Goal: Register for event/course: Register for event/course

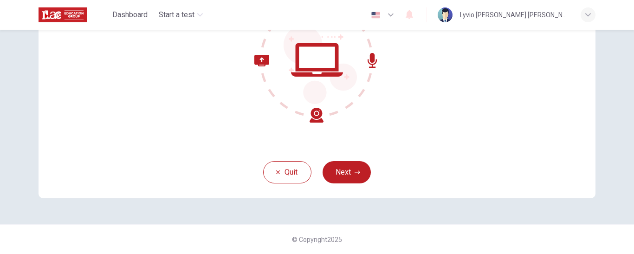
scroll to position [86, 0]
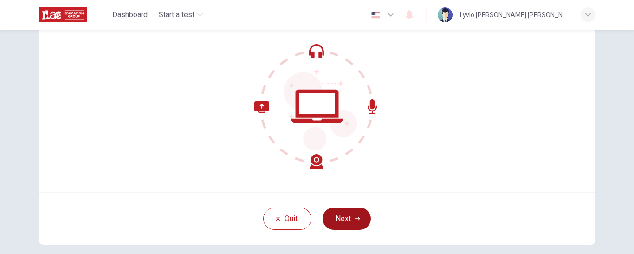
click at [348, 219] on button "Next" at bounding box center [347, 218] width 48 height 22
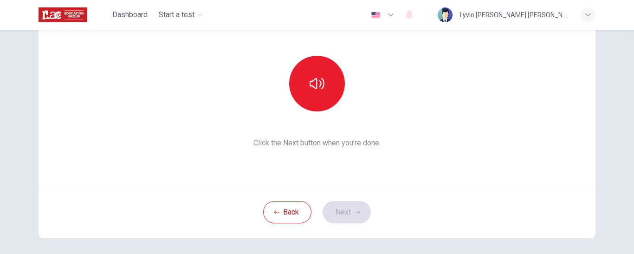
scroll to position [46, 0]
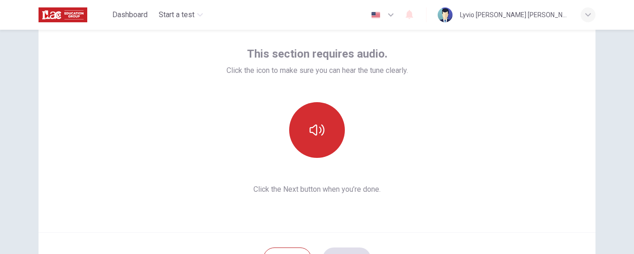
click at [312, 129] on icon "button" at bounding box center [317, 130] width 15 height 15
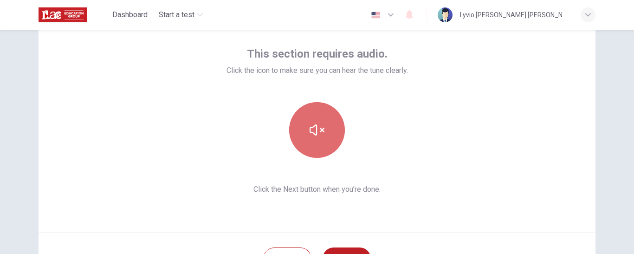
click at [312, 129] on icon "button" at bounding box center [317, 130] width 15 height 15
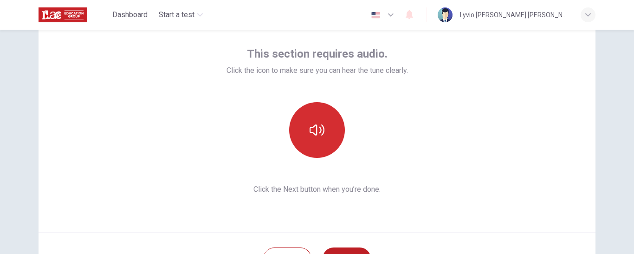
click at [312, 129] on icon "button" at bounding box center [317, 130] width 15 height 15
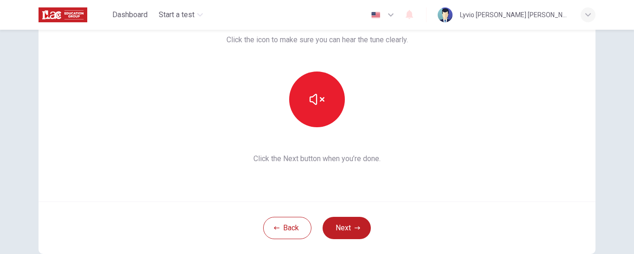
scroll to position [93, 0]
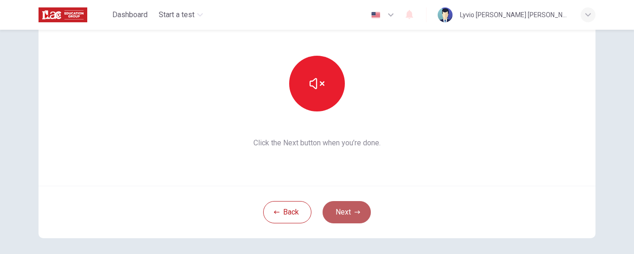
click at [340, 213] on button "Next" at bounding box center [347, 212] width 48 height 22
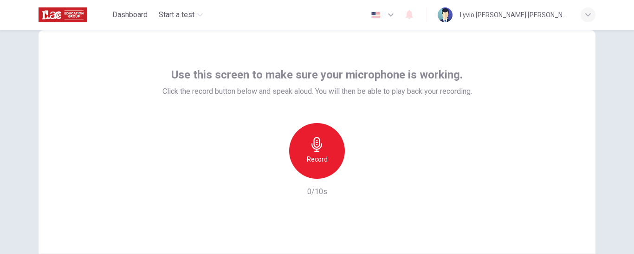
scroll to position [46, 0]
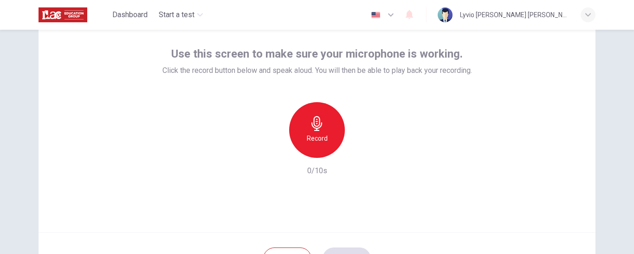
click at [322, 129] on icon "button" at bounding box center [317, 123] width 15 height 15
click at [359, 150] on icon "button" at bounding box center [360, 151] width 4 height 6
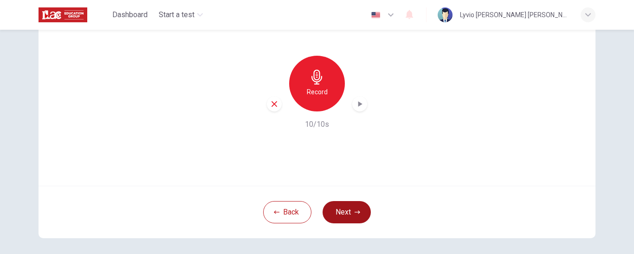
click at [336, 210] on button "Next" at bounding box center [347, 212] width 48 height 22
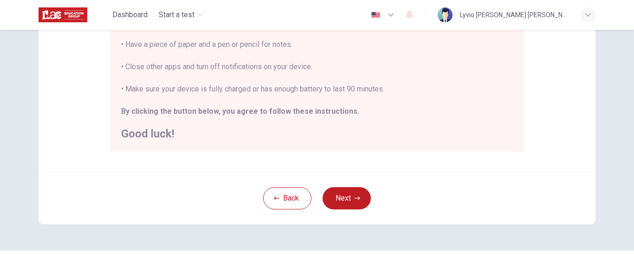
scroll to position [262, 0]
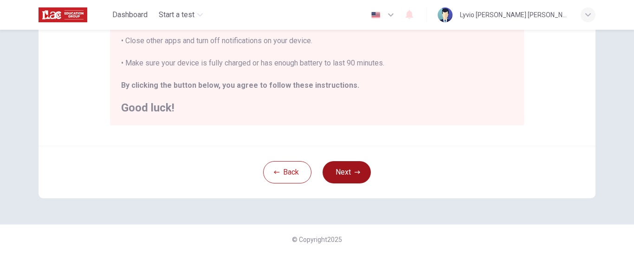
click at [338, 172] on button "Next" at bounding box center [347, 172] width 48 height 22
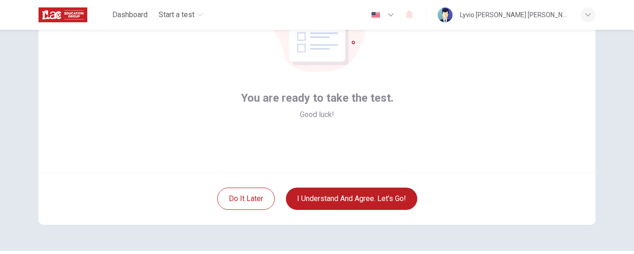
scroll to position [133, 0]
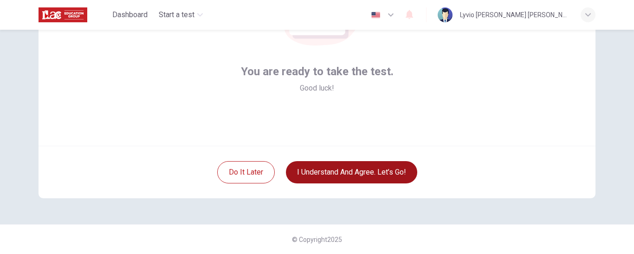
click at [344, 172] on button "I understand and agree. Let’s go!" at bounding box center [351, 172] width 131 height 22
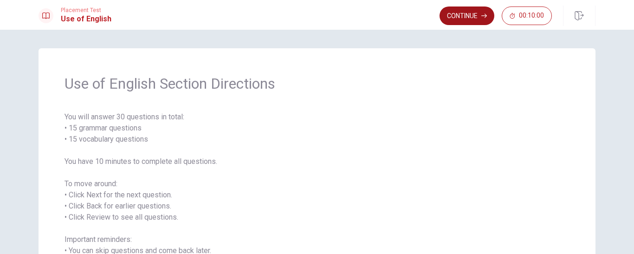
click at [476, 16] on button "Continue" at bounding box center [467, 15] width 55 height 19
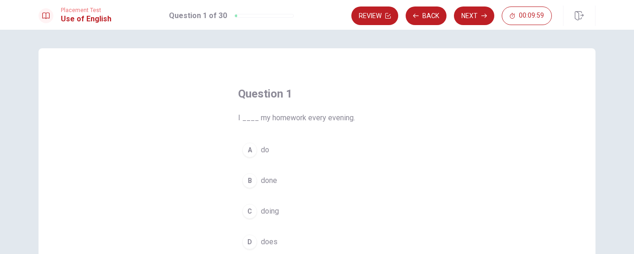
scroll to position [46, 0]
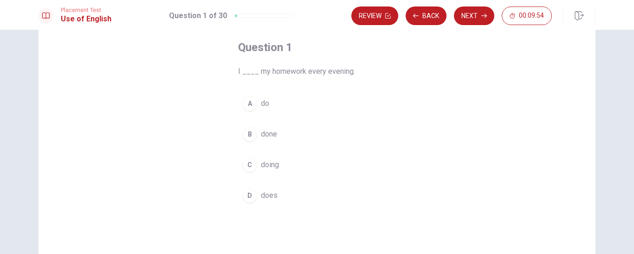
drag, startPoint x: 352, startPoint y: 71, endPoint x: 240, endPoint y: 75, distance: 112.4
click at [240, 75] on span "I ____ my homework every evening." at bounding box center [317, 71] width 158 height 11
drag, startPoint x: 324, startPoint y: 70, endPoint x: 246, endPoint y: 72, distance: 78.5
click at [246, 72] on span "I ____ my homework every evening." at bounding box center [317, 71] width 158 height 11
click at [264, 102] on span "do" at bounding box center [265, 103] width 8 height 11
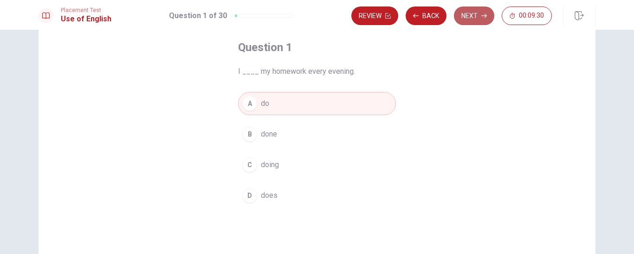
click at [476, 13] on button "Next" at bounding box center [474, 15] width 40 height 19
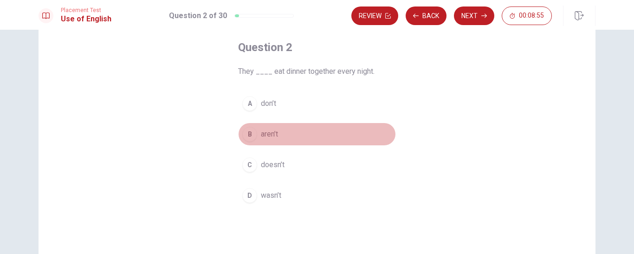
click at [268, 134] on span "aren’t" at bounding box center [269, 134] width 17 height 11
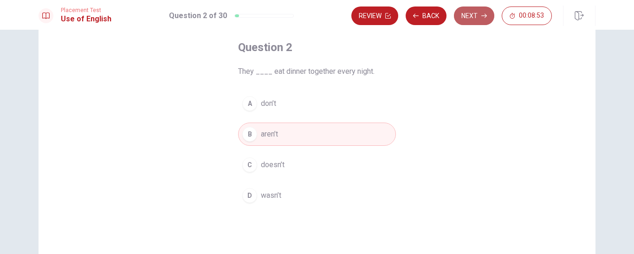
click at [476, 13] on button "Next" at bounding box center [474, 15] width 40 height 19
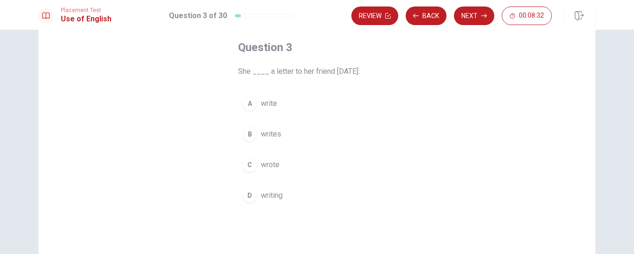
click at [272, 163] on span "wrote" at bounding box center [270, 164] width 19 height 11
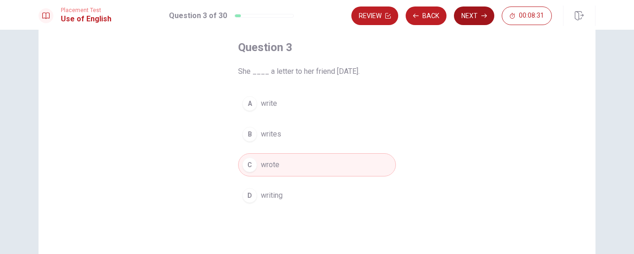
click at [472, 17] on button "Next" at bounding box center [474, 15] width 40 height 19
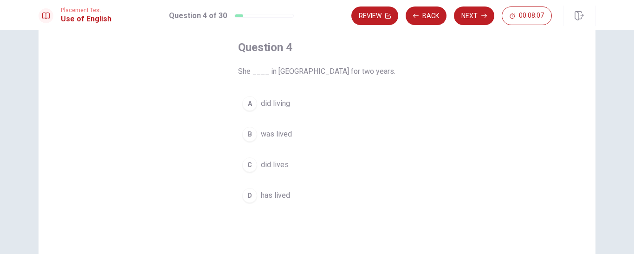
click at [275, 195] on span "has lived" at bounding box center [275, 195] width 29 height 11
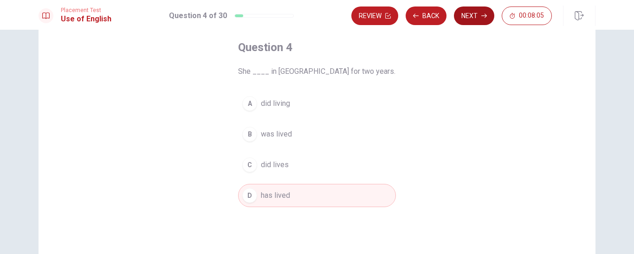
click at [478, 16] on button "Next" at bounding box center [474, 15] width 40 height 19
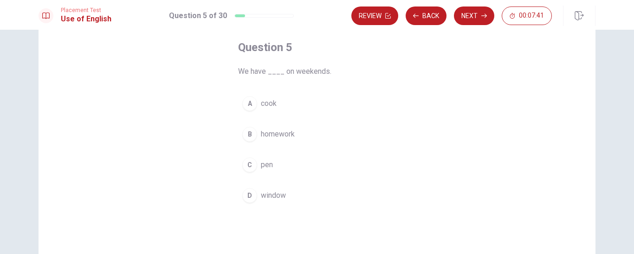
click at [270, 102] on span "cook" at bounding box center [269, 103] width 16 height 11
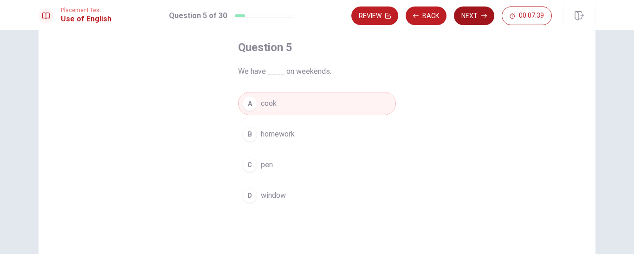
click at [479, 14] on button "Next" at bounding box center [474, 15] width 40 height 19
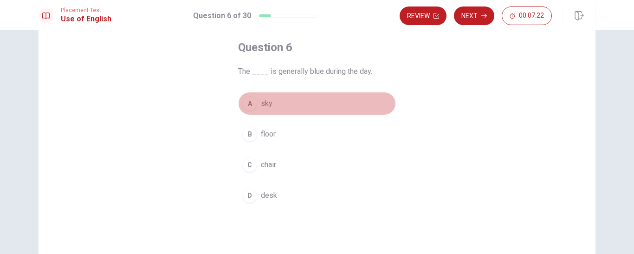
click at [262, 104] on span "sky" at bounding box center [267, 103] width 12 height 11
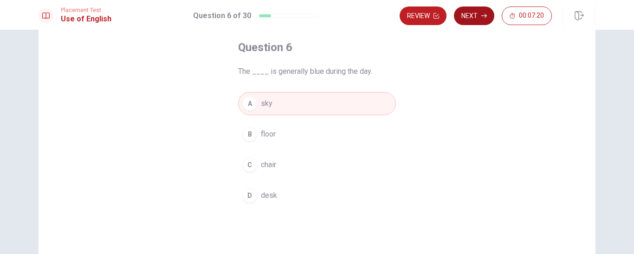
click at [475, 14] on button "Next" at bounding box center [474, 15] width 40 height 19
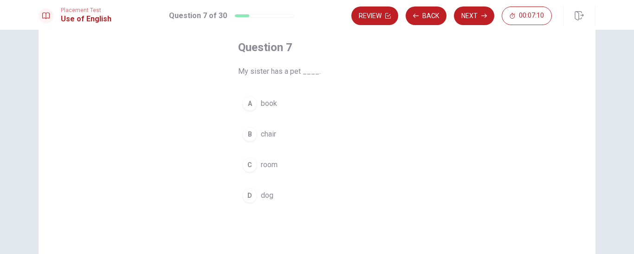
click at [262, 194] on span "dog" at bounding box center [267, 195] width 13 height 11
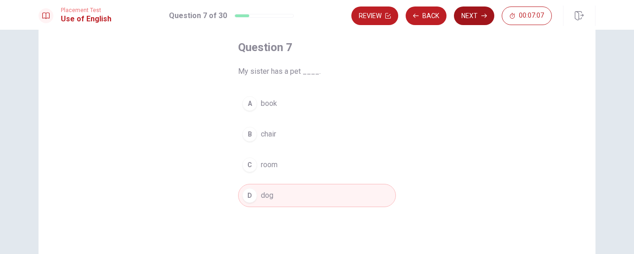
click at [475, 13] on button "Next" at bounding box center [474, 15] width 40 height 19
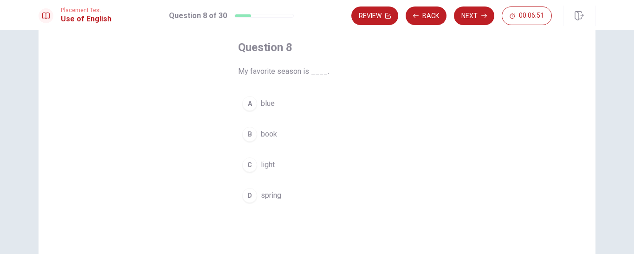
click at [271, 193] on span "spring" at bounding box center [271, 195] width 20 height 11
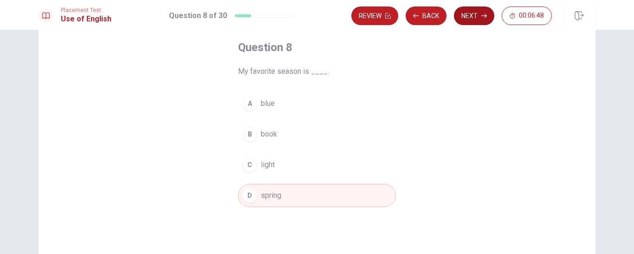
click at [472, 15] on button "Next" at bounding box center [474, 15] width 40 height 19
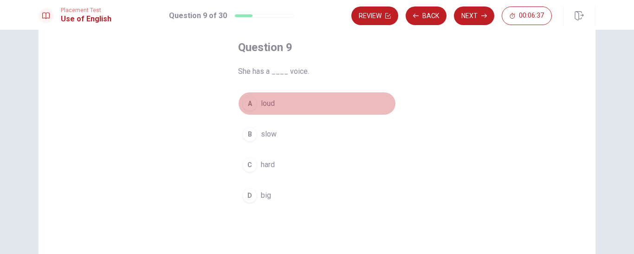
click at [266, 100] on span "loud" at bounding box center [268, 103] width 14 height 11
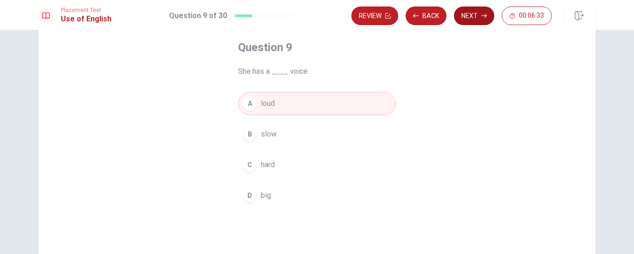
click at [468, 13] on button "Next" at bounding box center [474, 15] width 40 height 19
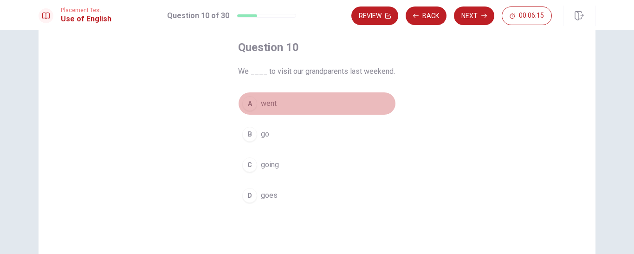
click at [264, 101] on span "went" at bounding box center [269, 103] width 16 height 11
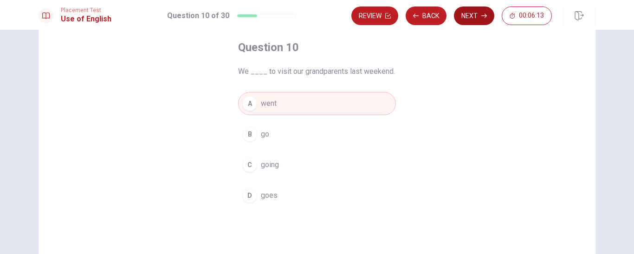
click at [474, 11] on button "Next" at bounding box center [474, 15] width 40 height 19
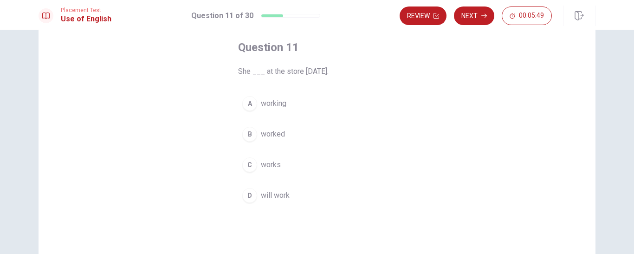
click at [266, 135] on span "worked" at bounding box center [273, 134] width 24 height 11
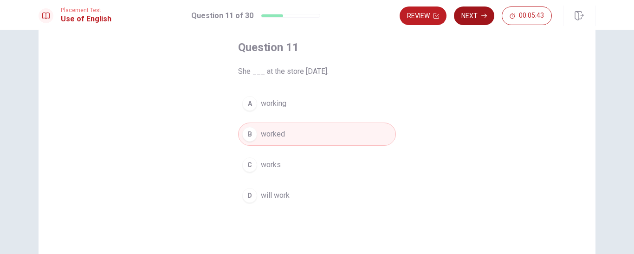
click at [475, 14] on button "Next" at bounding box center [474, 15] width 40 height 19
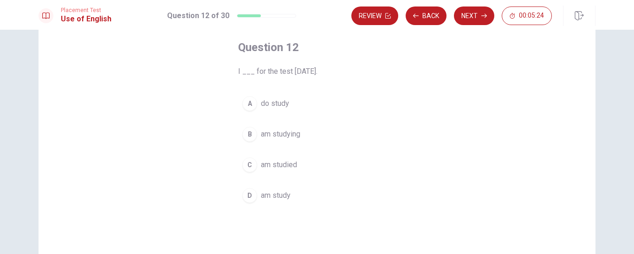
click at [275, 196] on span "am study" at bounding box center [276, 195] width 30 height 11
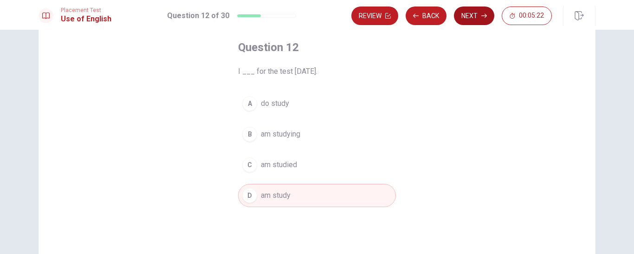
click at [473, 13] on button "Next" at bounding box center [474, 15] width 40 height 19
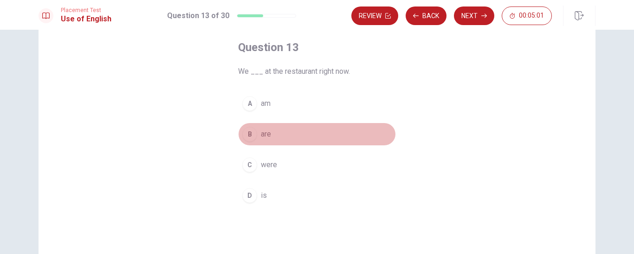
click at [263, 131] on span "are" at bounding box center [266, 134] width 10 height 11
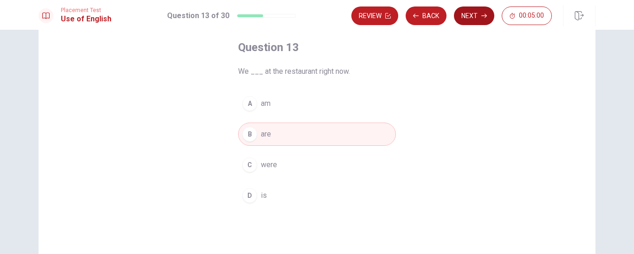
click at [480, 13] on button "Next" at bounding box center [474, 15] width 40 height 19
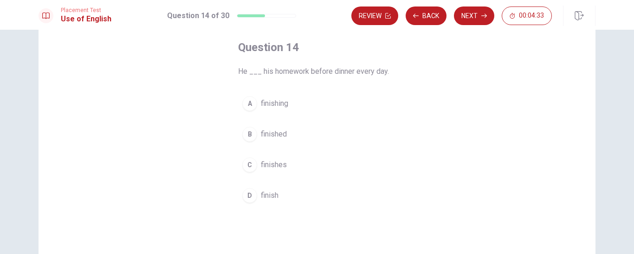
click at [265, 132] on span "finished" at bounding box center [274, 134] width 26 height 11
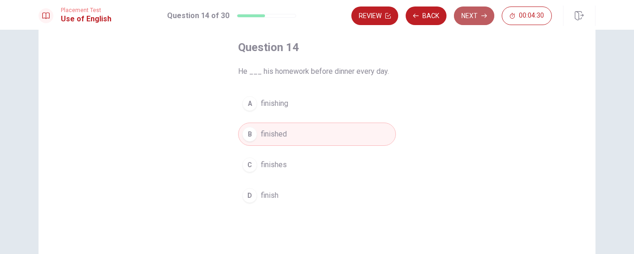
click at [473, 13] on button "Next" at bounding box center [474, 15] width 40 height 19
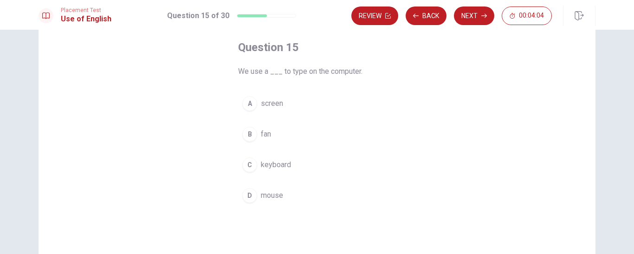
click at [271, 103] on span "screen" at bounding box center [272, 103] width 22 height 11
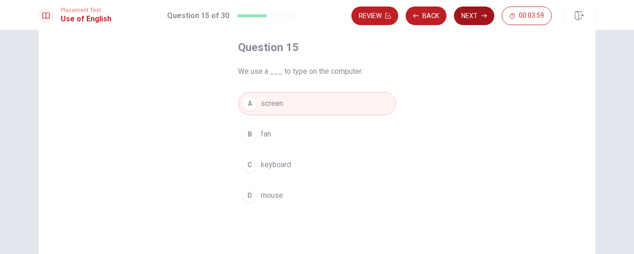
click at [474, 11] on button "Next" at bounding box center [474, 15] width 40 height 19
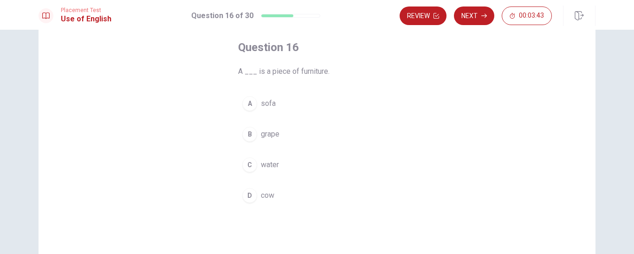
click at [262, 100] on span "sofa" at bounding box center [268, 103] width 15 height 11
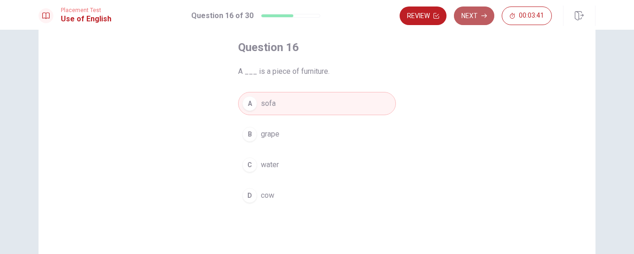
click at [477, 13] on button "Next" at bounding box center [474, 15] width 40 height 19
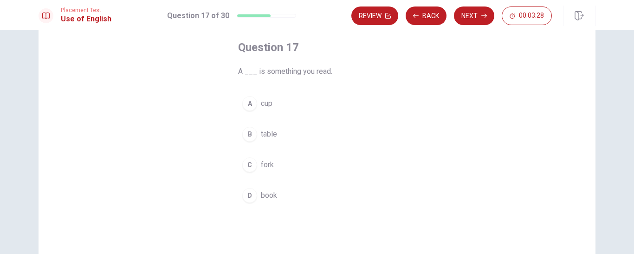
click at [269, 197] on span "book" at bounding box center [269, 195] width 16 height 11
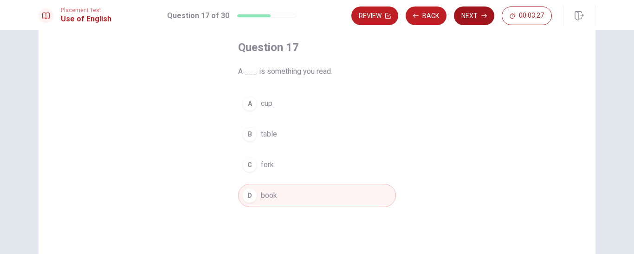
click at [480, 18] on button "Next" at bounding box center [474, 15] width 40 height 19
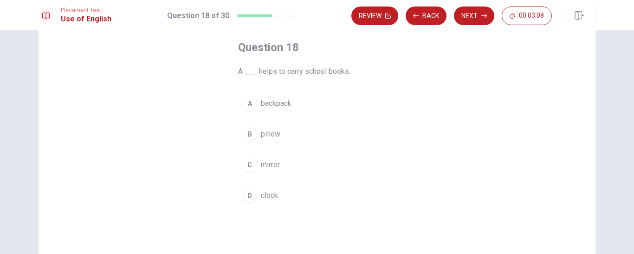
click at [276, 100] on span "backpack" at bounding box center [276, 103] width 31 height 11
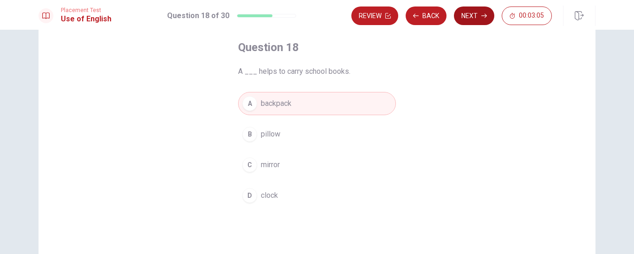
click at [472, 14] on button "Next" at bounding box center [474, 15] width 40 height 19
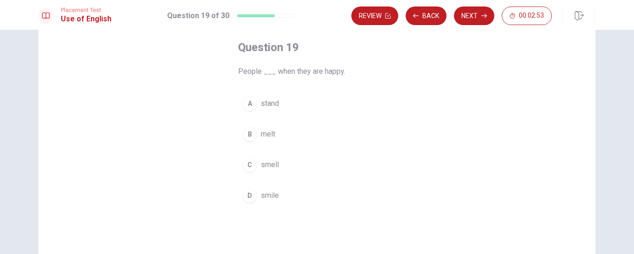
click at [270, 193] on span "smile" at bounding box center [270, 195] width 18 height 11
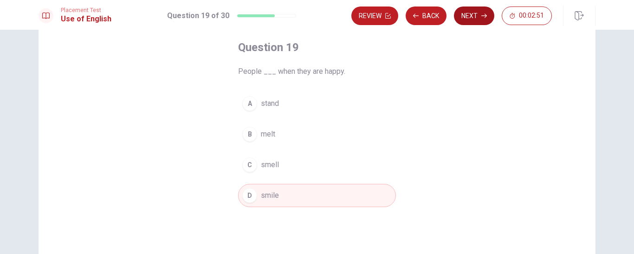
click at [474, 11] on button "Next" at bounding box center [474, 15] width 40 height 19
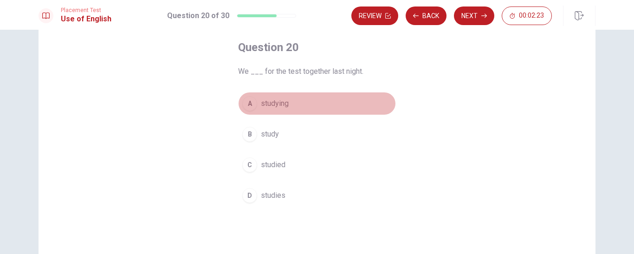
click at [279, 103] on span "studying" at bounding box center [275, 103] width 28 height 11
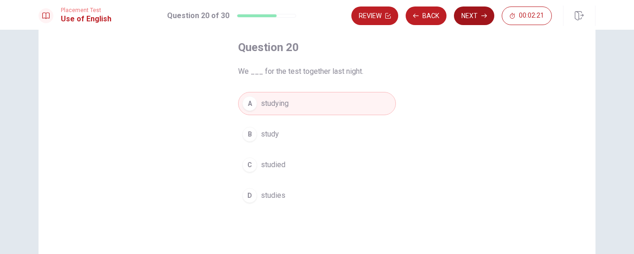
click at [476, 17] on button "Next" at bounding box center [474, 15] width 40 height 19
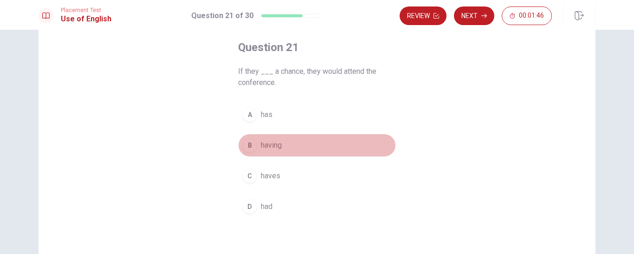
click at [268, 144] on span "having" at bounding box center [271, 145] width 21 height 11
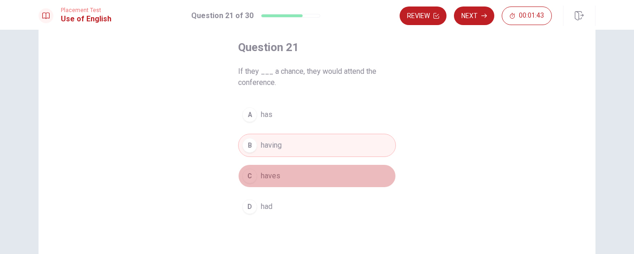
click at [269, 177] on span "haves" at bounding box center [270, 175] width 19 height 11
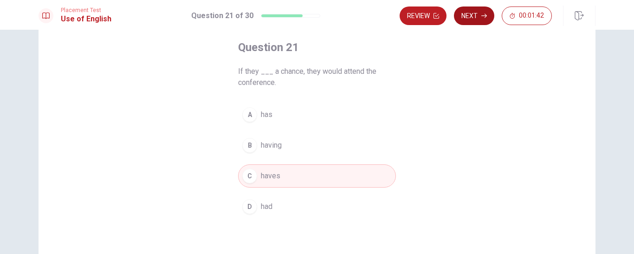
click at [474, 11] on button "Next" at bounding box center [474, 15] width 40 height 19
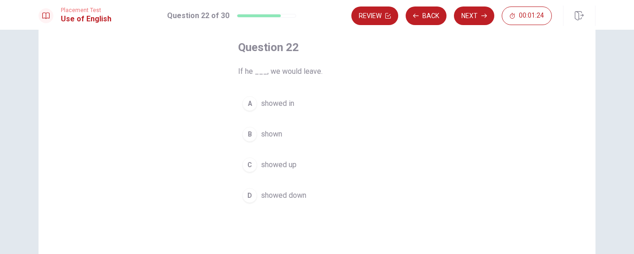
click at [281, 163] on span "showed up" at bounding box center [279, 164] width 36 height 11
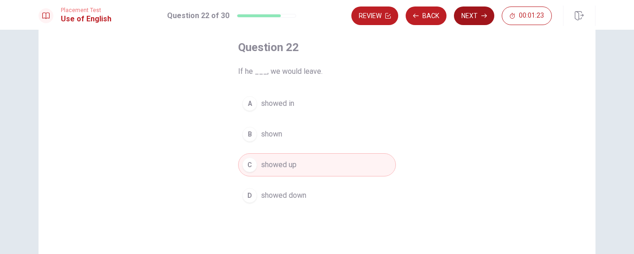
click at [468, 13] on button "Next" at bounding box center [474, 15] width 40 height 19
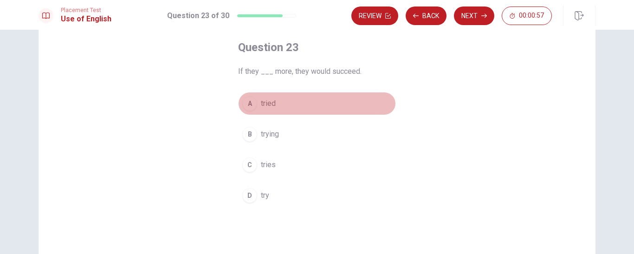
click at [270, 102] on span "tried" at bounding box center [268, 103] width 15 height 11
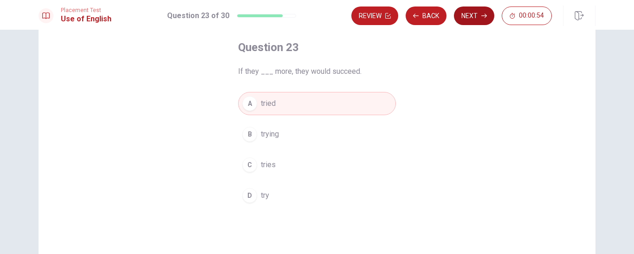
click at [479, 13] on button "Next" at bounding box center [474, 15] width 40 height 19
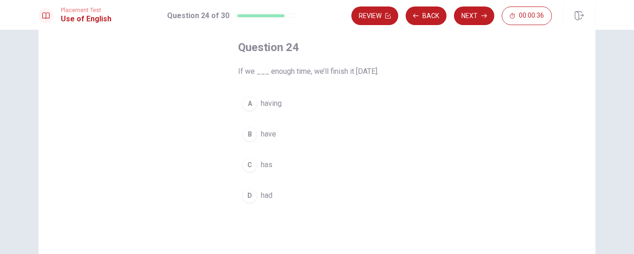
click at [265, 192] on span "had" at bounding box center [267, 195] width 12 height 11
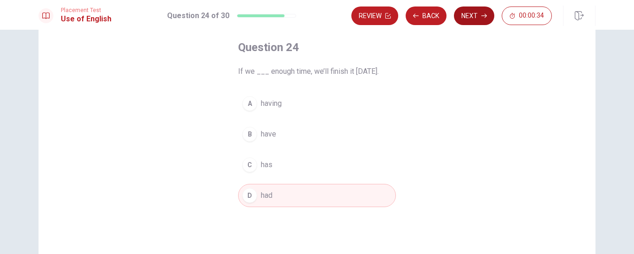
click at [476, 14] on button "Next" at bounding box center [474, 15] width 40 height 19
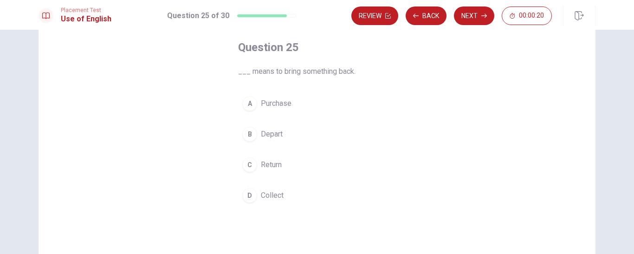
click at [268, 162] on span "Return" at bounding box center [271, 164] width 21 height 11
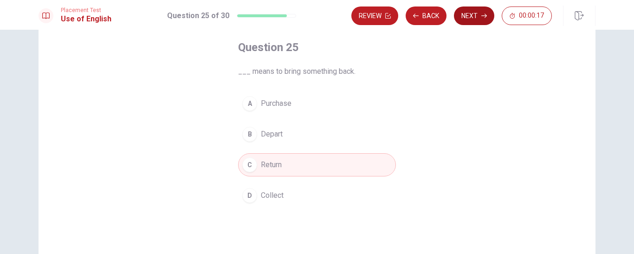
click at [479, 14] on button "Next" at bounding box center [474, 15] width 40 height 19
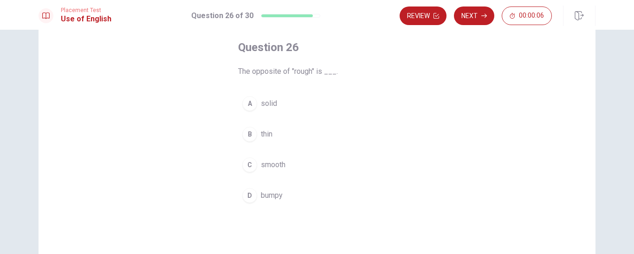
click at [264, 164] on span "smooth" at bounding box center [273, 164] width 25 height 11
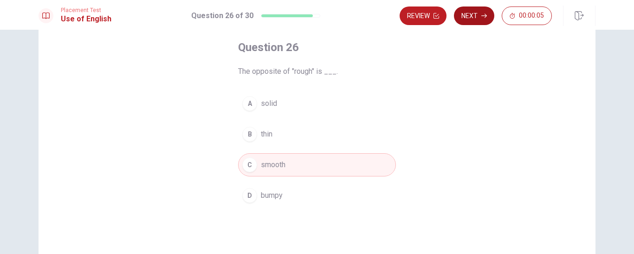
click at [477, 10] on button "Next" at bounding box center [474, 15] width 40 height 19
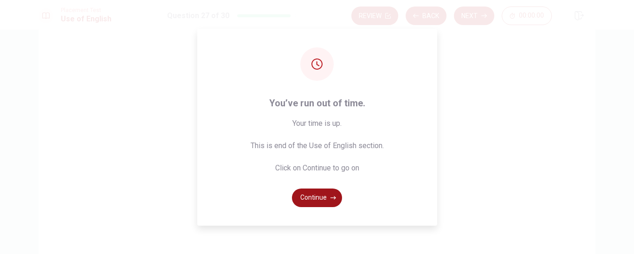
click at [316, 199] on button "Continue" at bounding box center [317, 197] width 50 height 19
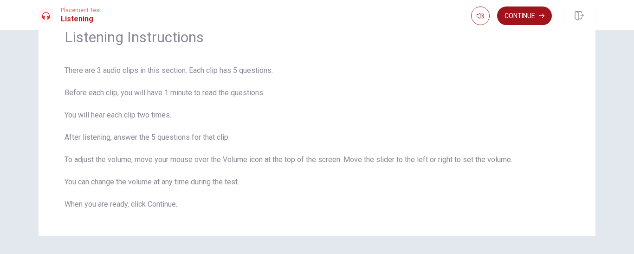
click at [526, 15] on button "Continue" at bounding box center [524, 15] width 55 height 19
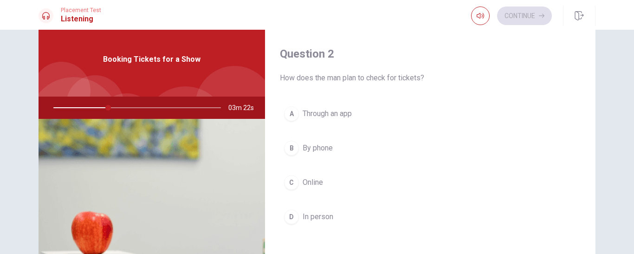
scroll to position [278, 0]
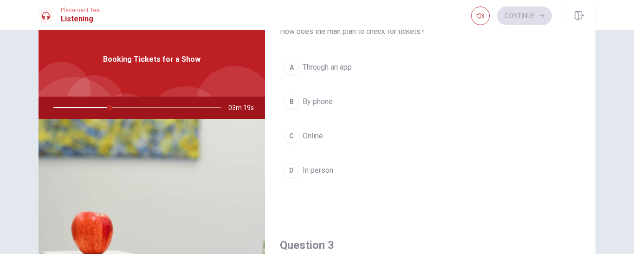
click at [313, 135] on span "Online" at bounding box center [313, 135] width 20 height 11
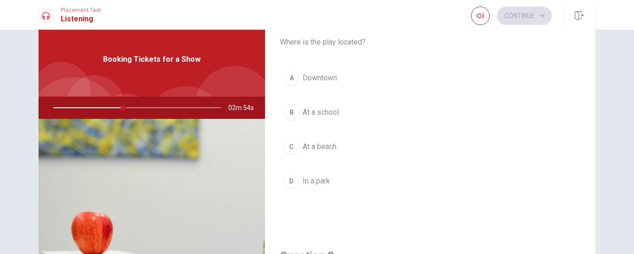
scroll to position [0, 0]
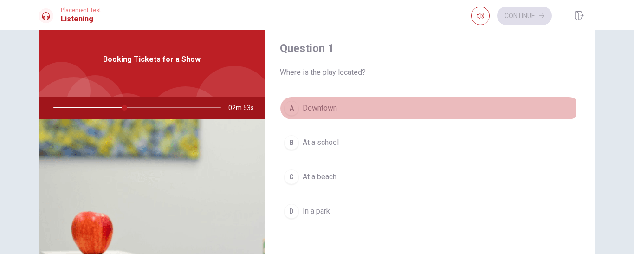
click at [325, 107] on span "Downtown" at bounding box center [320, 108] width 34 height 11
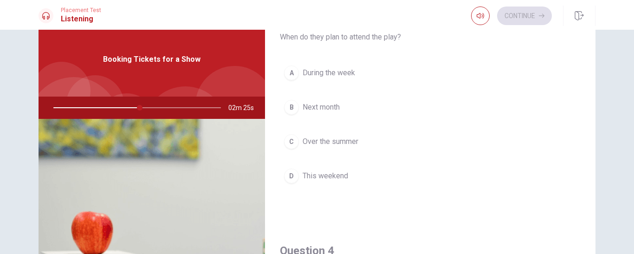
scroll to position [464, 0]
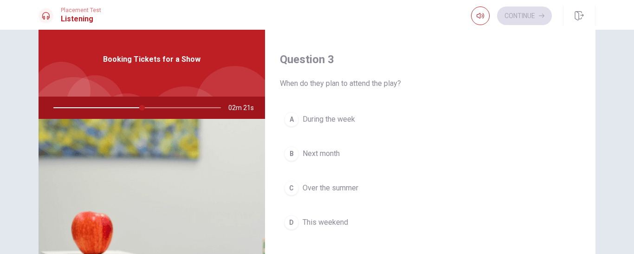
drag, startPoint x: 139, startPoint y: 108, endPoint x: 120, endPoint y: 108, distance: 19.5
click at [120, 108] on div at bounding box center [135, 108] width 186 height 22
click at [144, 81] on div "Booking Tickets for a Show" at bounding box center [152, 59] width 226 height 74
click at [153, 128] on img at bounding box center [152, 232] width 226 height 226
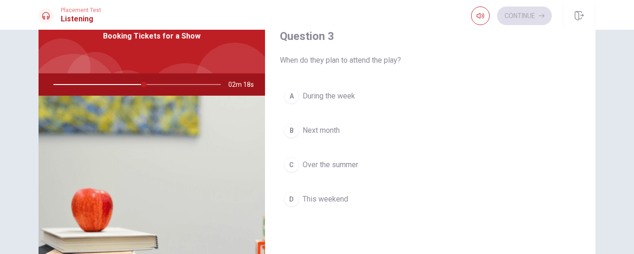
scroll to position [26, 0]
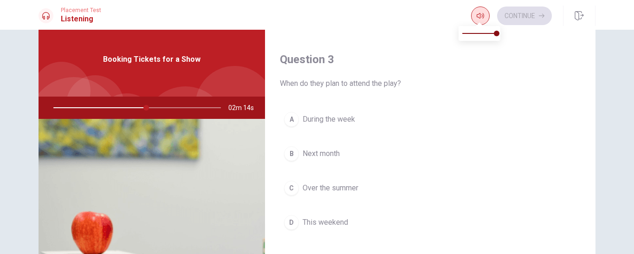
click at [478, 14] on icon "button" at bounding box center [480, 15] width 7 height 7
type input "56"
type input "0.9"
type input "56"
type input "0.8"
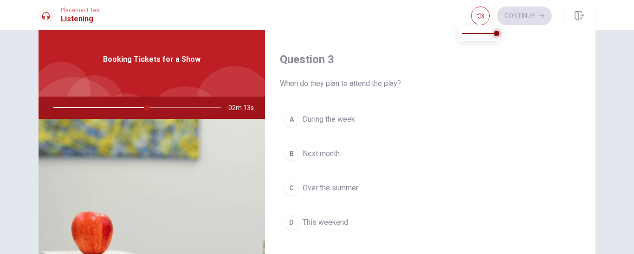
type input "56"
type input "0.7"
type input "56"
type input "0.6"
drag, startPoint x: 495, startPoint y: 32, endPoint x: 483, endPoint y: 32, distance: 12.1
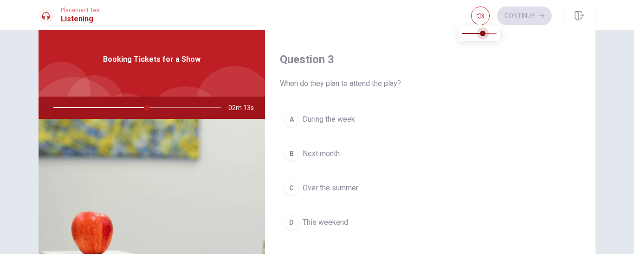
click at [483, 32] on span at bounding box center [483, 34] width 6 height 6
type input "56"
type input "0.7"
type input "56"
type input "0.8"
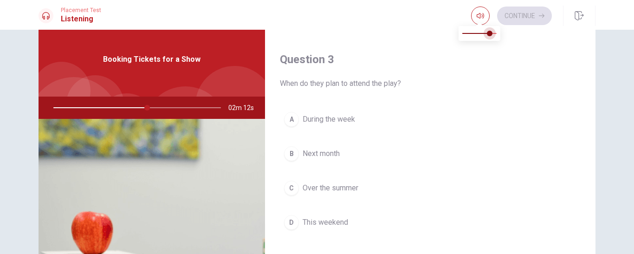
type input "56"
type input "0.9"
type input "56"
type input "1"
drag, startPoint x: 483, startPoint y: 32, endPoint x: 387, endPoint y: 103, distance: 118.9
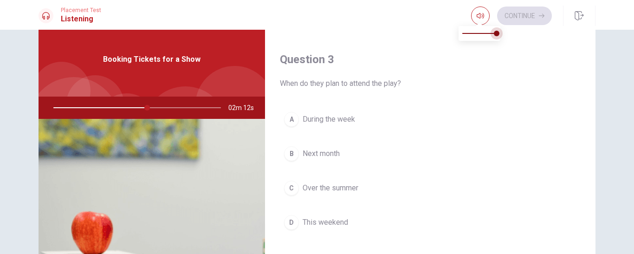
click at [499, 35] on span at bounding box center [497, 34] width 6 height 6
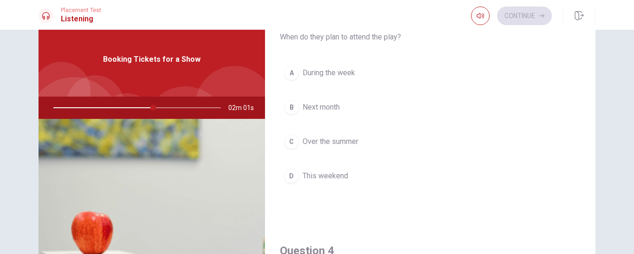
click at [146, 70] on div "Booking Tickets for a Show" at bounding box center [152, 59] width 226 height 74
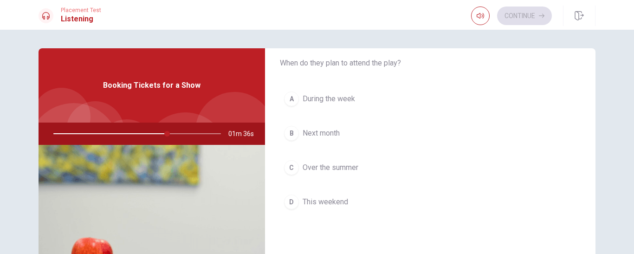
click at [323, 200] on span "This weekend" at bounding box center [325, 201] width 45 height 11
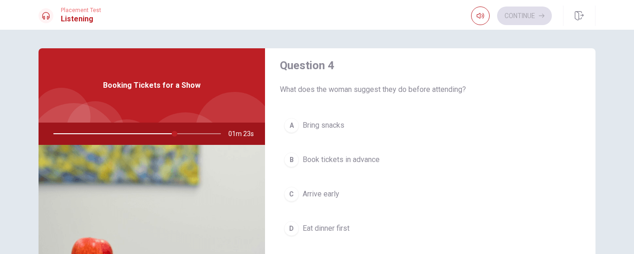
scroll to position [743, 0]
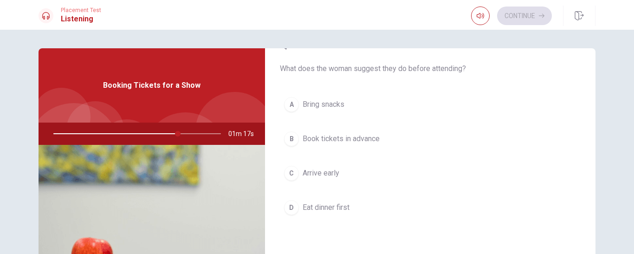
click at [327, 139] on span "Book tickets in advance" at bounding box center [341, 138] width 77 height 11
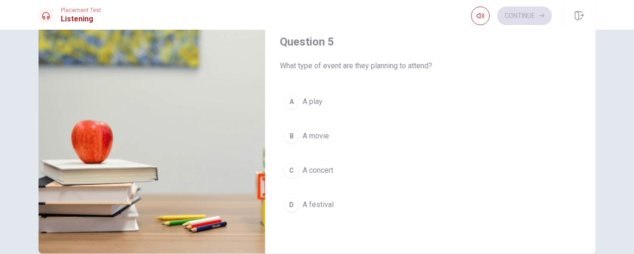
scroll to position [139, 0]
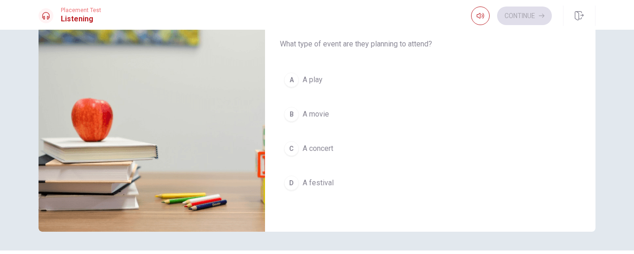
click at [309, 78] on span "A play" at bounding box center [313, 79] width 20 height 11
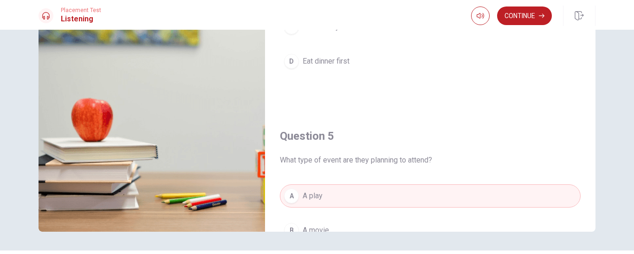
scroll to position [726, 0]
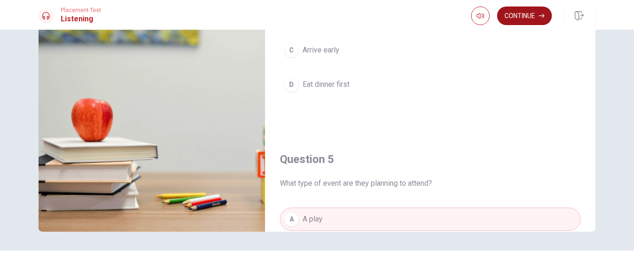
click at [520, 18] on button "Continue" at bounding box center [524, 15] width 55 height 19
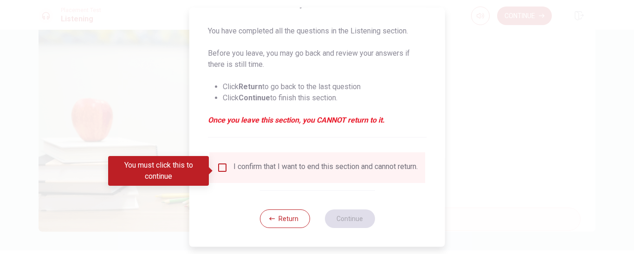
scroll to position [92, 0]
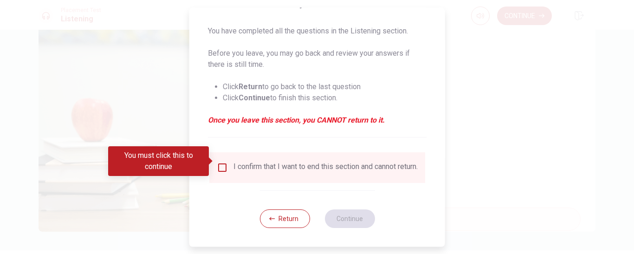
click at [221, 162] on input "You must click this to continue" at bounding box center [222, 167] width 11 height 11
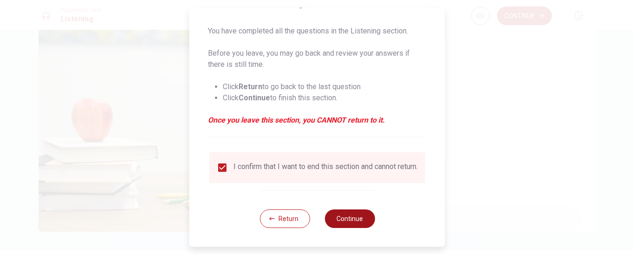
click at [357, 217] on button "Continue" at bounding box center [349, 218] width 50 height 19
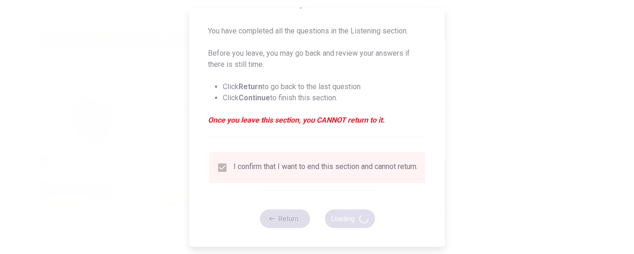
type input "87"
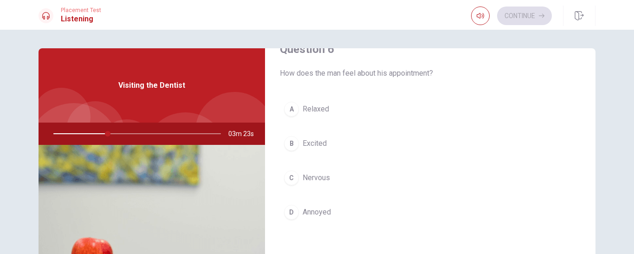
scroll to position [46, 0]
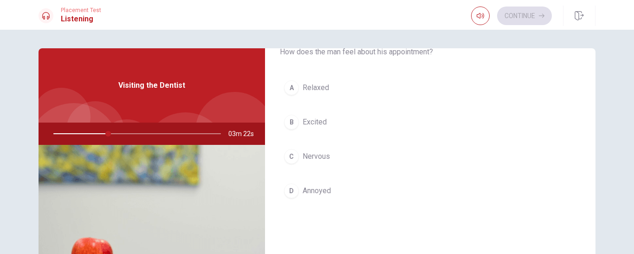
click at [305, 158] on span "Nervous" at bounding box center [316, 156] width 27 height 11
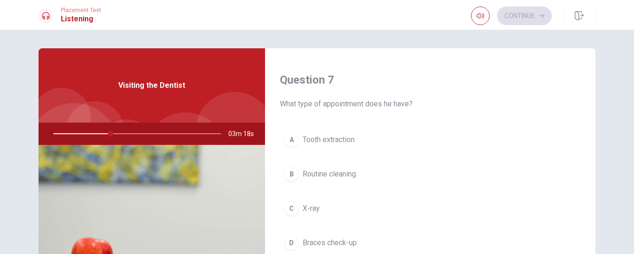
scroll to position [278, 0]
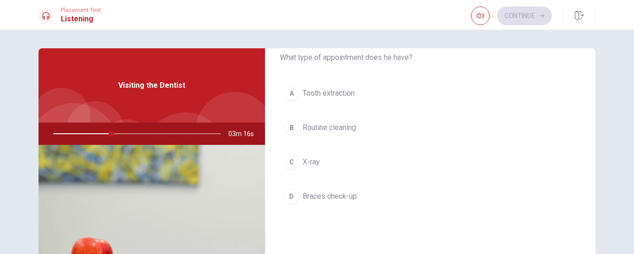
click at [342, 128] on span "Routine cleaning" at bounding box center [329, 127] width 53 height 11
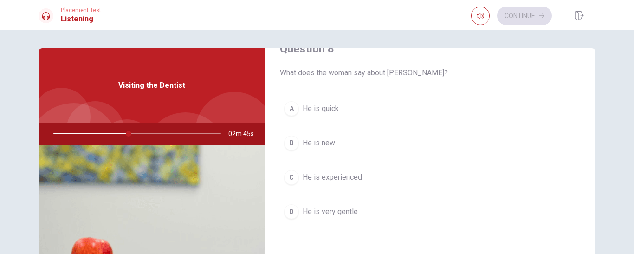
scroll to position [511, 0]
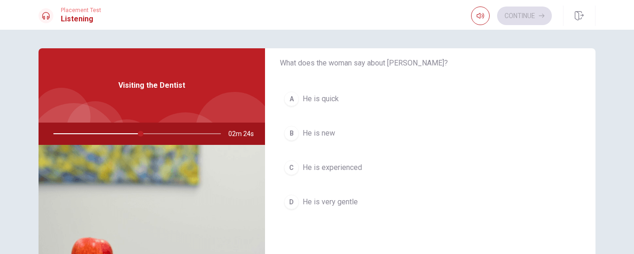
click at [331, 165] on span "He is experienced" at bounding box center [332, 167] width 59 height 11
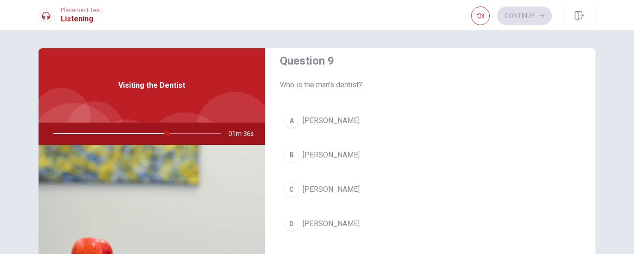
scroll to position [743, 0]
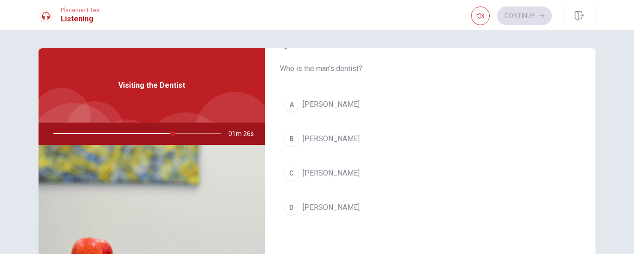
click at [324, 171] on span "[PERSON_NAME]" at bounding box center [331, 173] width 57 height 11
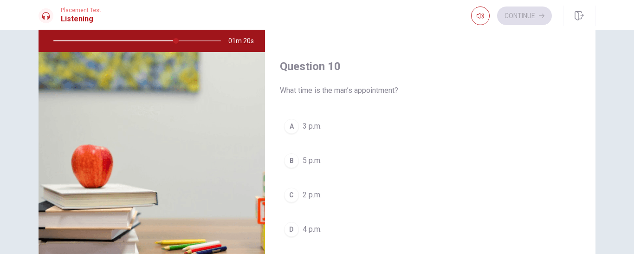
scroll to position [139, 0]
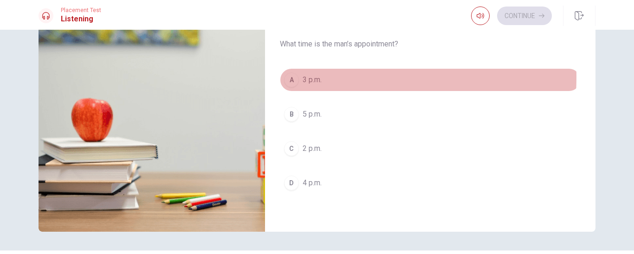
click at [306, 77] on span "3 p.m." at bounding box center [312, 79] width 19 height 11
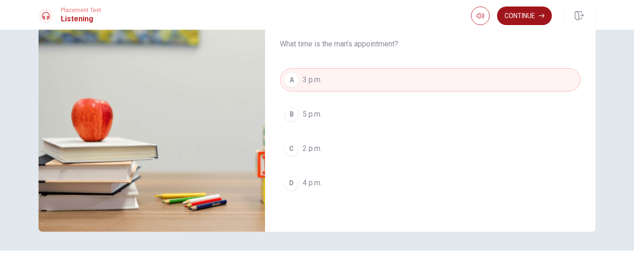
click at [517, 12] on button "Continue" at bounding box center [524, 15] width 55 height 19
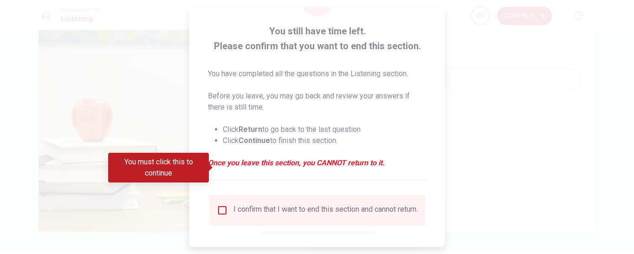
scroll to position [92, 0]
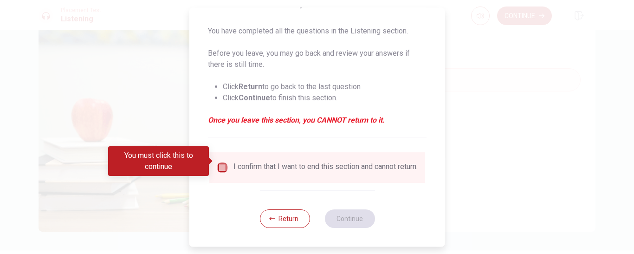
click at [224, 162] on input "You must click this to continue" at bounding box center [222, 167] width 11 height 11
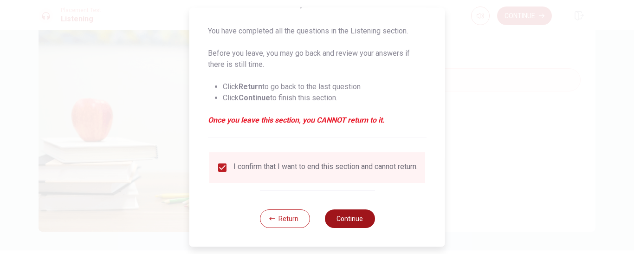
click at [355, 216] on button "Continue" at bounding box center [349, 218] width 50 height 19
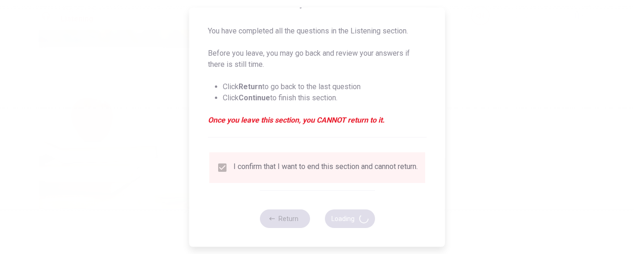
type input "77"
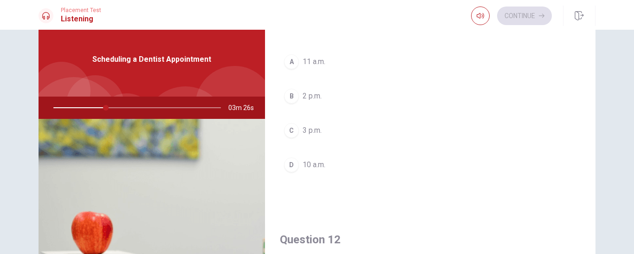
scroll to position [0, 0]
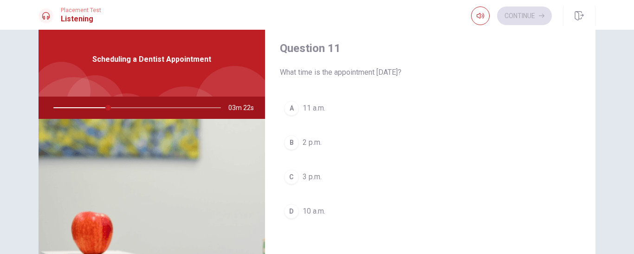
click at [308, 174] on span "3 p.m." at bounding box center [312, 176] width 19 height 11
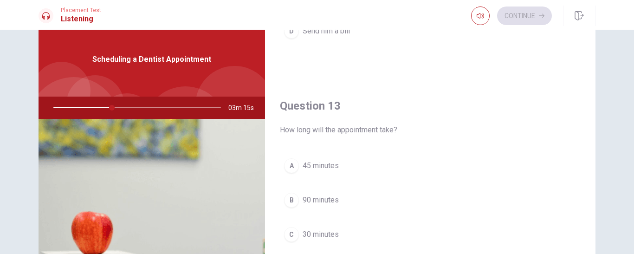
scroll to position [464, 0]
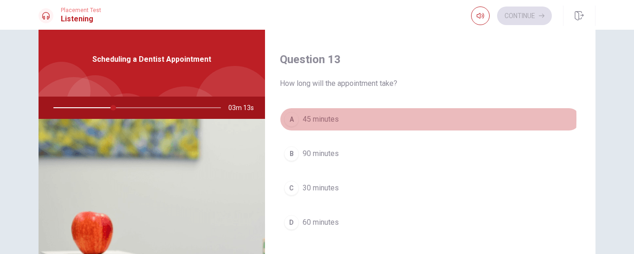
click at [324, 118] on span "45 minutes" at bounding box center [321, 119] width 36 height 11
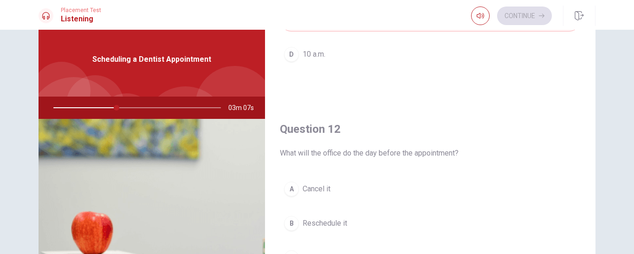
scroll to position [232, 0]
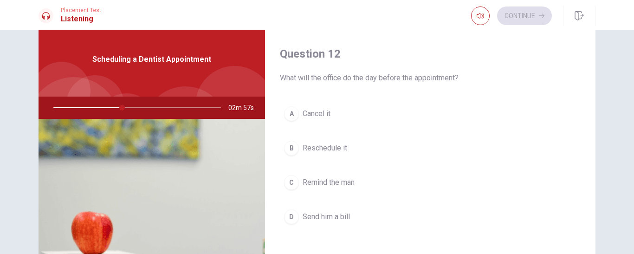
click at [327, 146] on span "Reschedule it" at bounding box center [325, 147] width 45 height 11
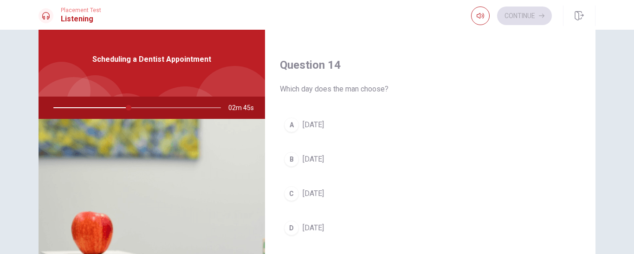
scroll to position [743, 0]
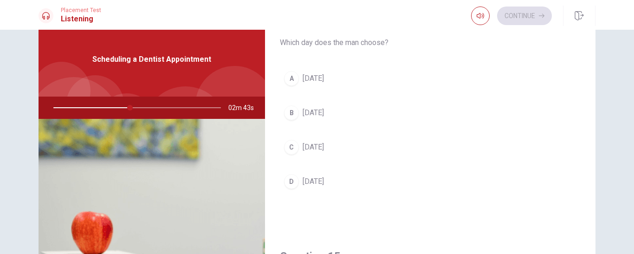
click at [307, 77] on span "[DATE]" at bounding box center [313, 78] width 21 height 11
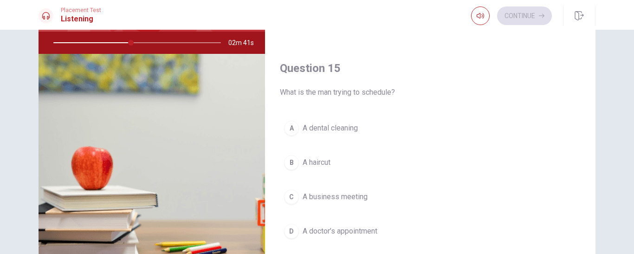
scroll to position [119, 0]
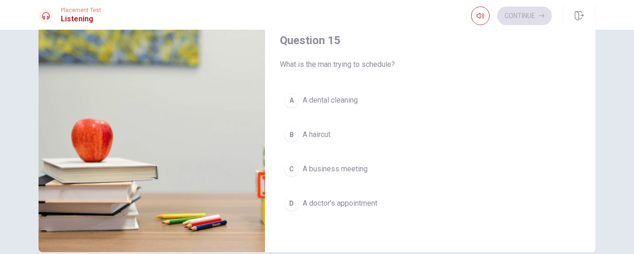
click at [314, 99] on span "A dental cleaning" at bounding box center [330, 100] width 55 height 11
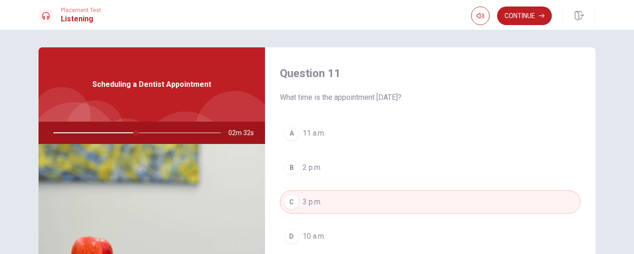
scroll to position [0, 0]
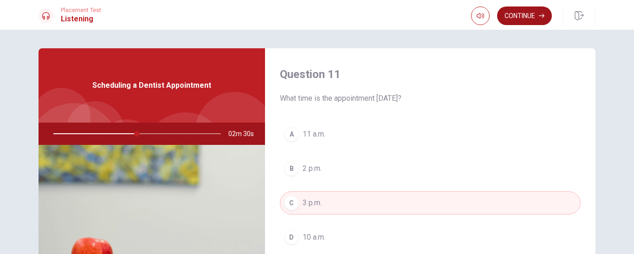
click at [522, 12] on button "Continue" at bounding box center [524, 15] width 55 height 19
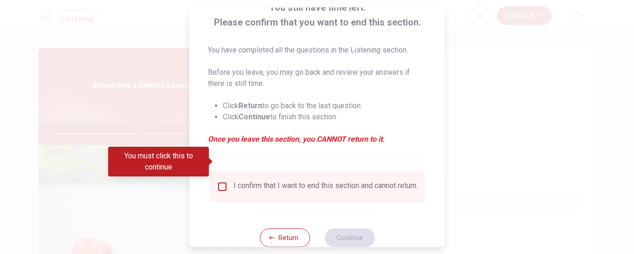
scroll to position [92, 0]
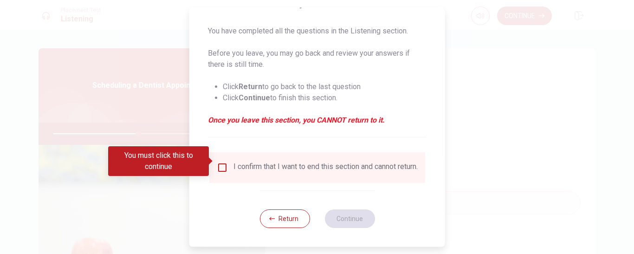
click at [220, 162] on input "You must click this to continue" at bounding box center [222, 167] width 11 height 11
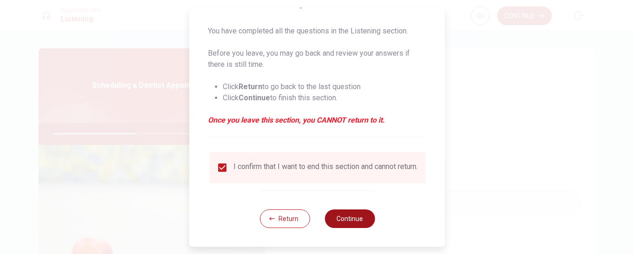
click at [340, 215] on button "Continue" at bounding box center [349, 218] width 50 height 19
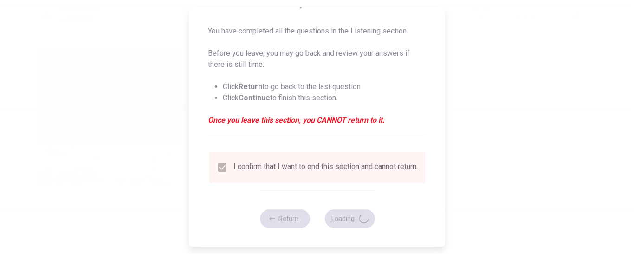
type input "52"
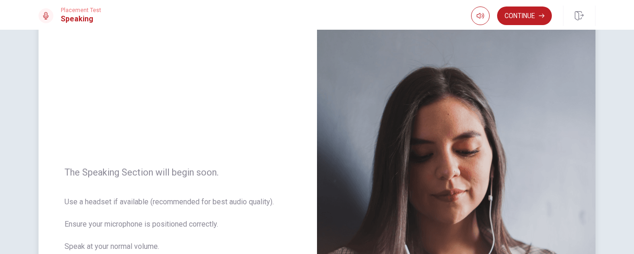
scroll to position [46, 0]
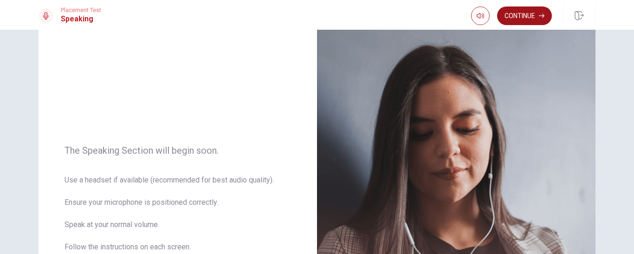
click at [530, 13] on button "Continue" at bounding box center [524, 15] width 55 height 19
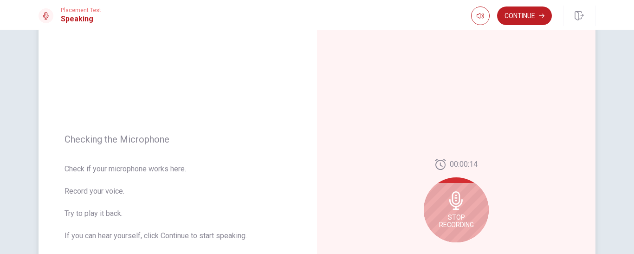
scroll to position [93, 0]
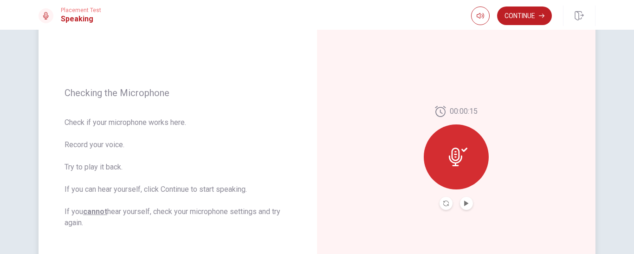
click at [464, 206] on button "Play Audio" at bounding box center [466, 203] width 13 height 13
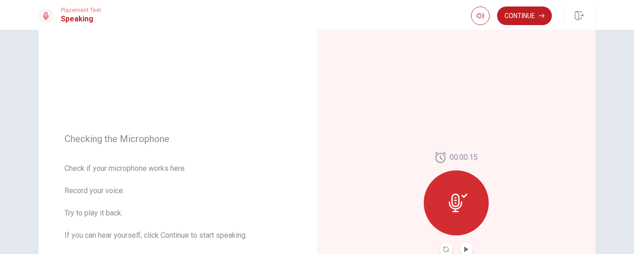
scroll to position [46, 0]
click at [520, 13] on button "Continue" at bounding box center [524, 15] width 55 height 19
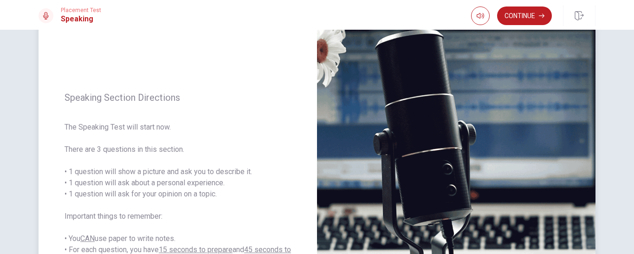
scroll to position [93, 0]
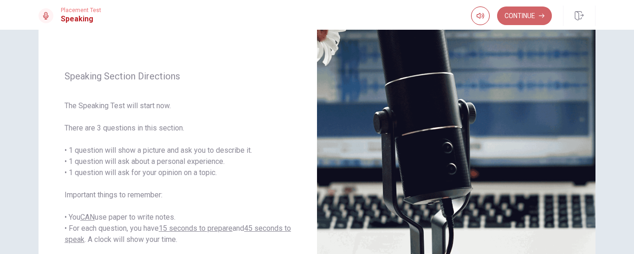
click at [522, 10] on button "Continue" at bounding box center [524, 15] width 55 height 19
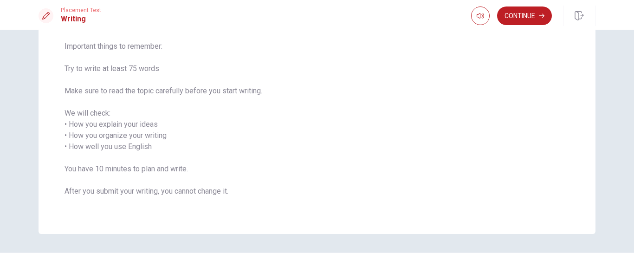
scroll to position [46, 0]
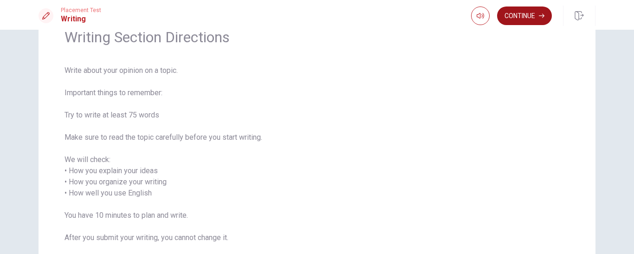
click at [527, 15] on button "Continue" at bounding box center [524, 15] width 55 height 19
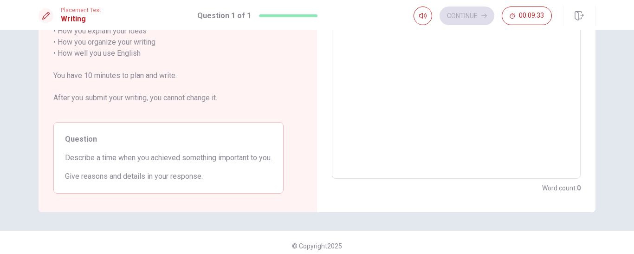
scroll to position [170, 0]
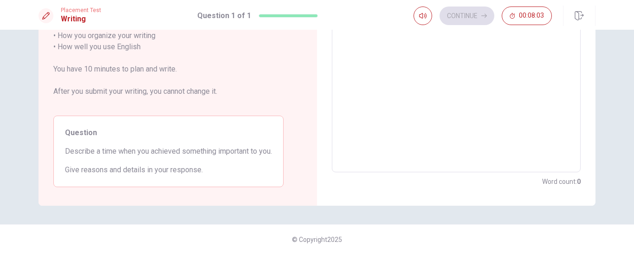
click at [460, 88] on textarea at bounding box center [456, 41] width 236 height 246
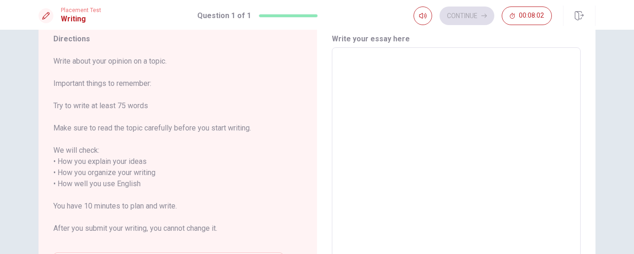
scroll to position [31, 0]
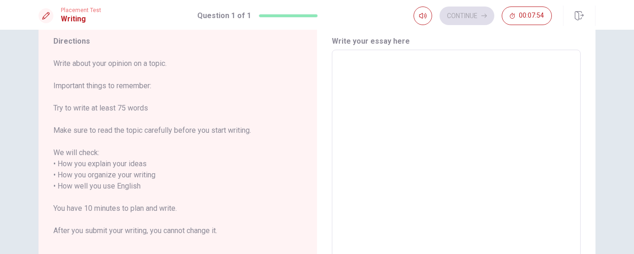
type textarea "G"
type textarea "x"
type textarea "Go"
type textarea "x"
type textarea "Goo"
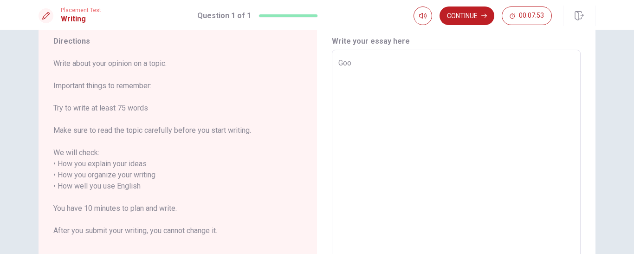
type textarea "x"
type textarea "Good"
type textarea "x"
type textarea "Good"
type textarea "x"
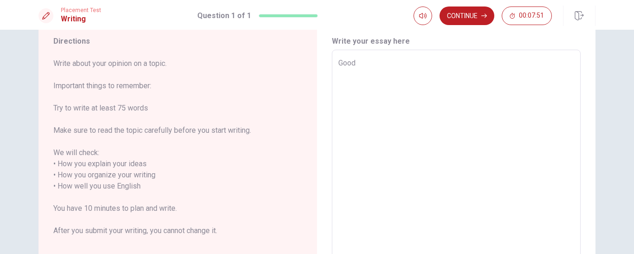
type textarea "Good e"
type textarea "x"
type textarea "Good ev"
type textarea "x"
type textarea "Good eve"
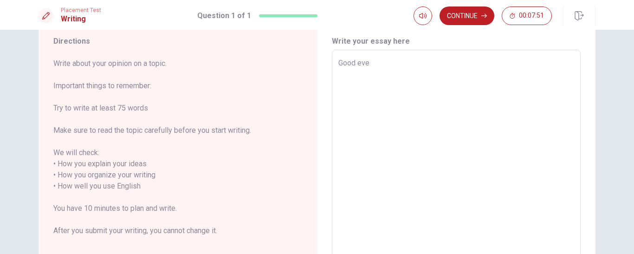
type textarea "x"
type textarea "Good even"
type textarea "x"
type textarea "Good eveni"
type textarea "x"
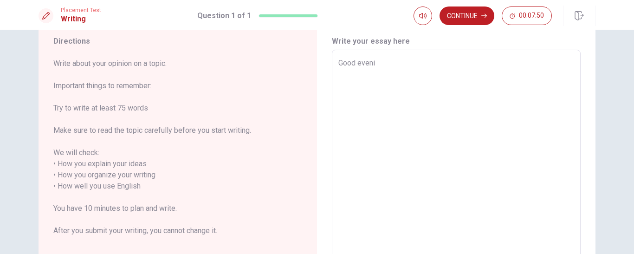
type textarea "Good evenin"
type textarea "x"
type textarea "Good evening"
type textarea "x"
type textarea "Good evening"
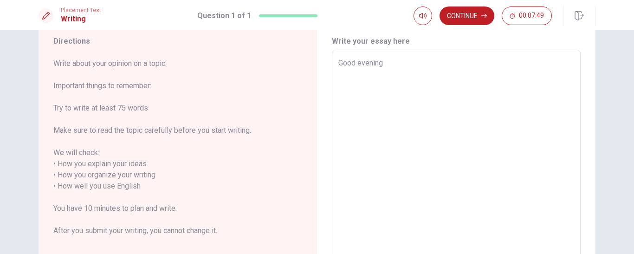
type textarea "x"
type textarea "Good evening p"
type textarea "x"
type textarea "Good evening pe"
type textarea "x"
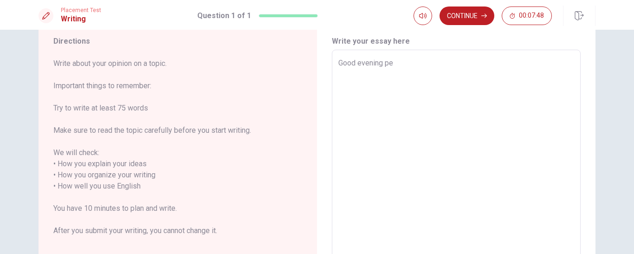
type textarea "Good evening peo"
type textarea "x"
type textarea "Good evening peop"
type textarea "x"
type textarea "Good evening peopl"
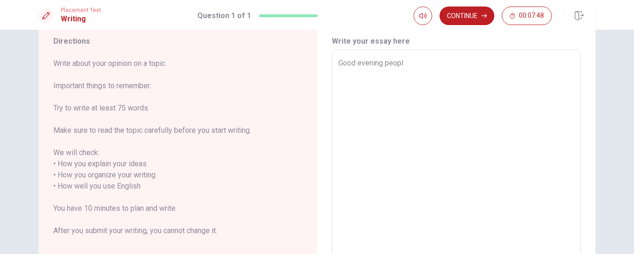
type textarea "x"
type textarea "Good evening people"
type textarea "x"
type textarea "Good evening people."
type textarea "x"
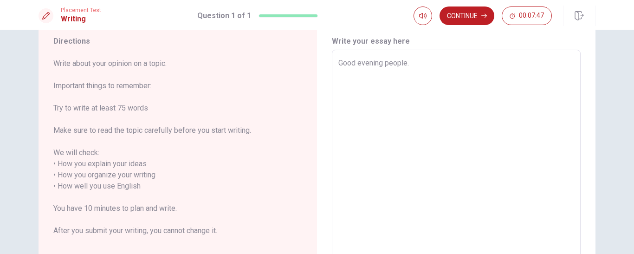
type textarea "Good evening people."
type textarea "x"
type textarea "Good evening people. T"
type textarea "x"
type textarea "Good evening people. Th"
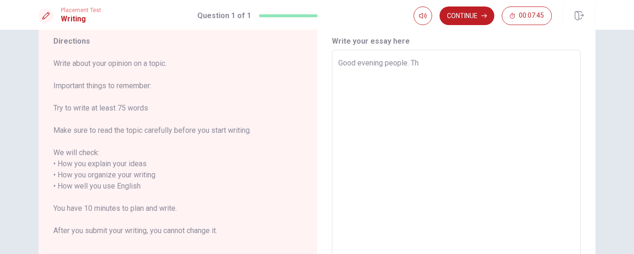
type textarea "x"
type textarea "Good evening people. The"
type textarea "x"
type textarea "Good evening people. The"
type textarea "x"
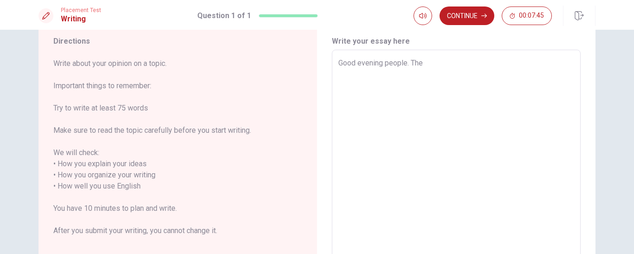
type textarea "Good evening people. The m"
type textarea "x"
type textarea "Good evening people. The mo"
type textarea "x"
type textarea "Good evening people. The mom"
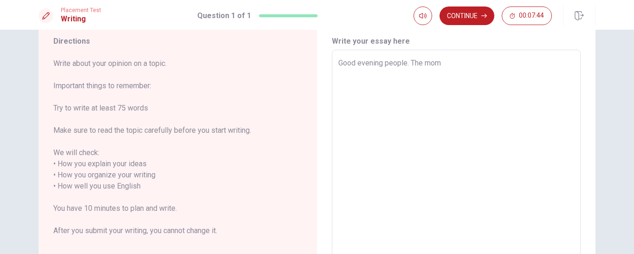
type textarea "x"
type textarea "Good evening people. The mome"
type textarea "x"
type textarea "Good evening people. The momen"
type textarea "x"
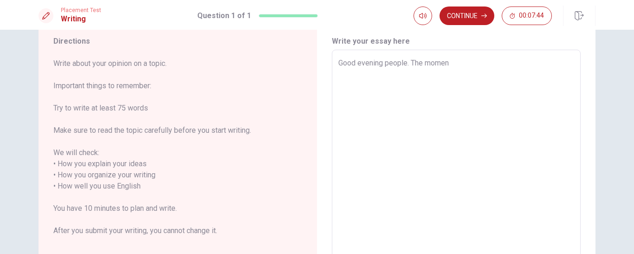
type textarea "Good evening people. The moment"
type textarea "x"
type textarea "Good evening people. The moment"
type textarea "x"
type textarea "Good evening people. The moment m"
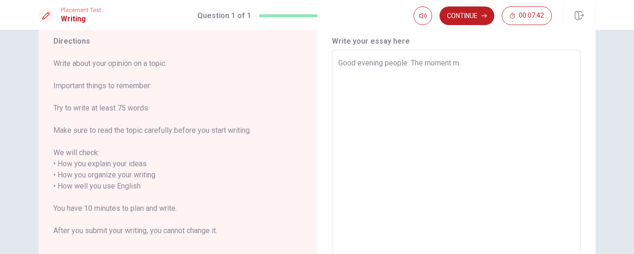
type textarea "x"
type textarea "Good evening people. The moment mo"
type textarea "x"
type textarea "Good evening people. The moment mor"
type textarea "x"
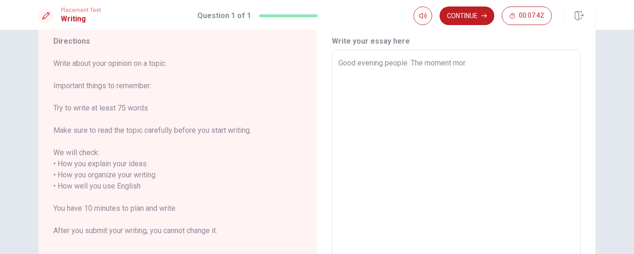
type textarea "Good evening people. The moment more"
type textarea "x"
type textarea "Good evening people. The moment more"
type textarea "x"
type textarea "Good evening people. The moment more i"
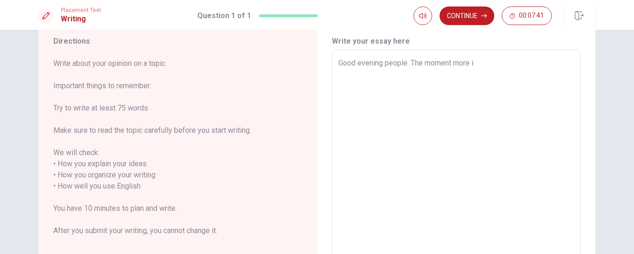
type textarea "x"
type textarea "Good evening people. The moment more im"
type textarea "x"
type textarea "Good evening people. The moment more imp"
type textarea "x"
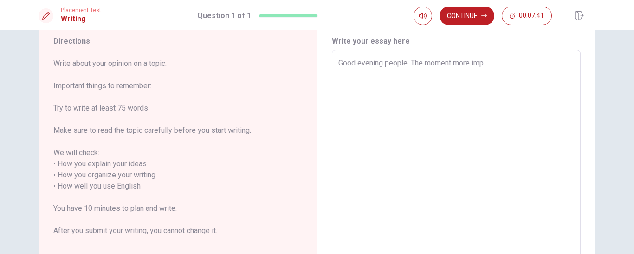
type textarea "Good evening people. The moment more impo"
type textarea "x"
type textarea "Good evening people. The moment more impor"
type textarea "x"
type textarea "Good evening people. The moment more import"
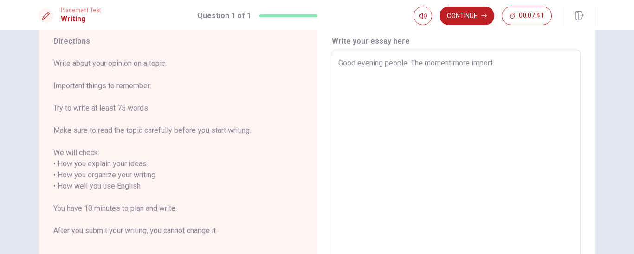
type textarea "x"
type textarea "Good evening people. The moment more importa"
type textarea "x"
type textarea "Good evening people. The moment more importan"
type textarea "x"
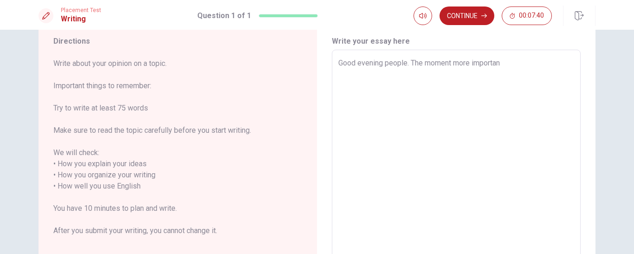
type textarea "Good evening people. The moment more important"
type textarea "x"
type textarea "Good evening people. The moment more important"
type textarea "x"
type textarea "Good evening people. The moment more important f"
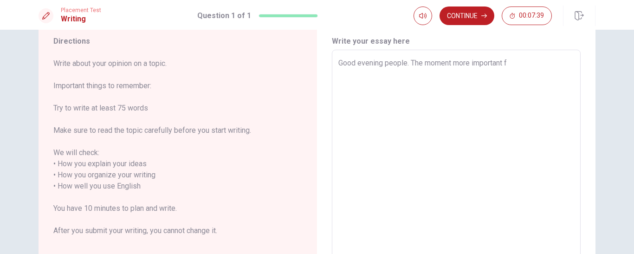
type textarea "x"
type textarea "Good evening people. The moment more important fo"
type textarea "x"
type textarea "Good evening people. The moment more important for"
type textarea "x"
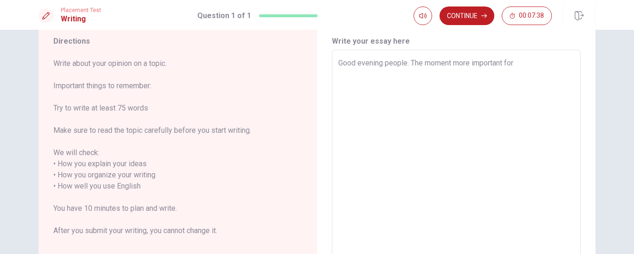
type textarea "Good evening people. The moment more important for"
type textarea "x"
type textarea "Good evening people. The moment more important for m"
type textarea "x"
type textarea "Good evening people. The moment more important for me"
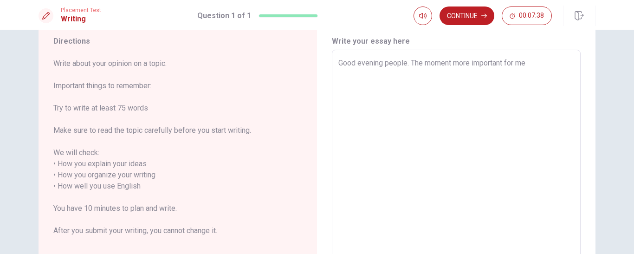
type textarea "x"
type textarea "Good evening people. The moment more important for me"
type textarea "x"
type textarea "Good evening people. The moment more important for me t"
type textarea "x"
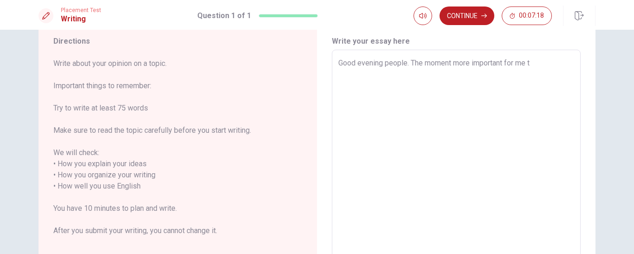
type textarea "Good evening people. The moment more important for me th"
type textarea "x"
type textarea "Good evening people. The moment more important for me tha"
type textarea "x"
type textarea "Good evening people. The moment more important for me that"
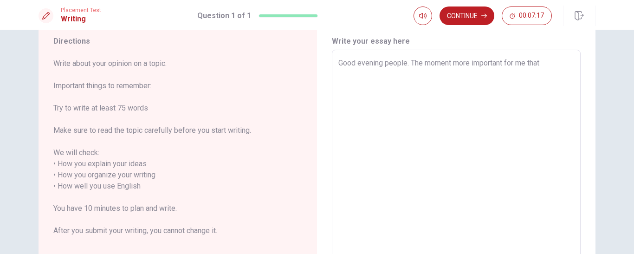
type textarea "x"
type textarea "Good evening people. The moment more important for me that"
type textarea "x"
type textarea "Good evening people. The moment more important for me that w"
type textarea "x"
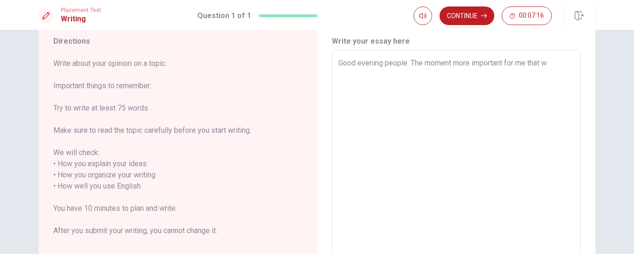
type textarea "Good evening people. The moment more important for me that wa"
type textarea "x"
type textarea "Good evening people. The moment more important for me that was"
type textarea "x"
type textarea "Good evening people. The moment more important for me that was"
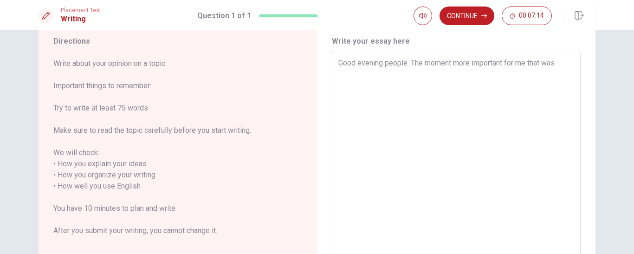
type textarea "x"
type textarea "Good evening people. The moment more important for me that was w"
type textarea "x"
type textarea "Good evening people. The moment more important for me that was wh"
type textarea "x"
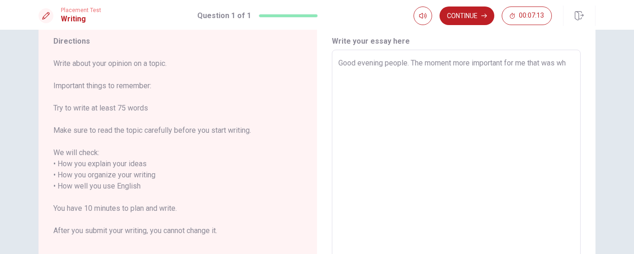
type textarea "Good evening people. The moment more important for me that was whe"
type textarea "x"
type textarea "Good evening people. The moment more important for me that was when"
type textarea "x"
type textarea "Good evening people. The moment more important for me that was when"
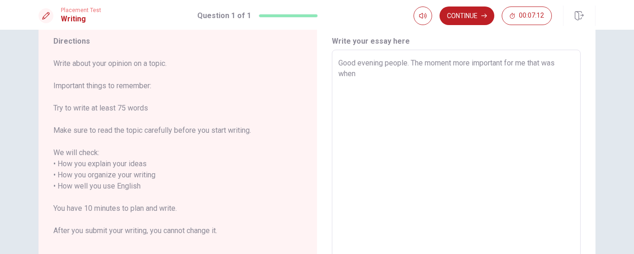
type textarea "x"
type textarea "Good evening people. The moment more important for me that was when I"
type textarea "x"
type textarea "Good evening people. The moment more important for me that was when I"
type textarea "x"
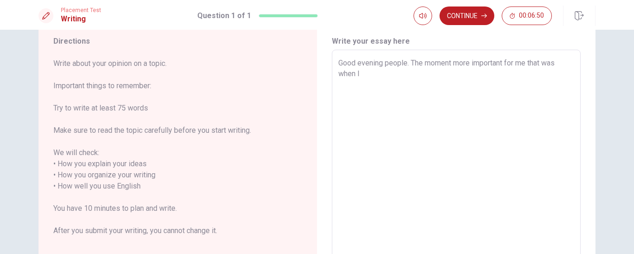
type textarea "Good evening people. The moment more important for me that was when I g"
type textarea "x"
type textarea "Good evening people. The moment more important for me that was when I gr"
type textarea "x"
type textarea "Good evening people. The moment more important for me that was when I gra"
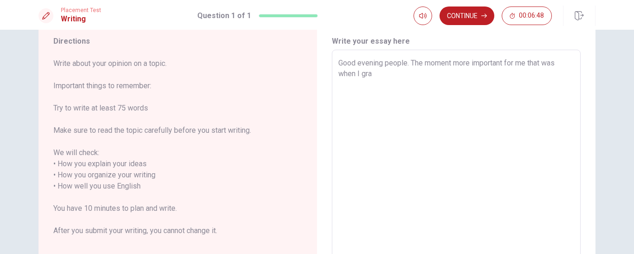
type textarea "x"
type textarea "Good evening people. The moment more important for me that was when I grad"
type textarea "x"
type textarea "Good evening people. The moment more important for me that was when I gradu"
type textarea "x"
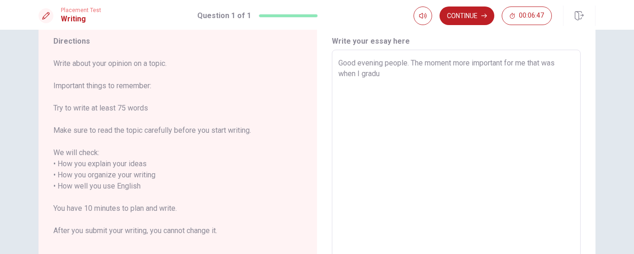
type textarea "Good evening people. The moment more important for me that was when I gradua"
type textarea "x"
type textarea "Good evening people. The moment more important for me that was when I graduat"
type textarea "x"
type textarea "Good evening people. The moment more important for me that was when I graduate"
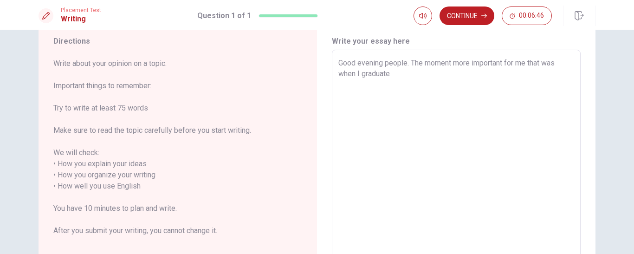
type textarea "x"
type textarea "Good evening people. The moment more important for me that was when I graduated"
type textarea "x"
type textarea "Good evening people. The moment more important for me that was when I graduated"
type textarea "x"
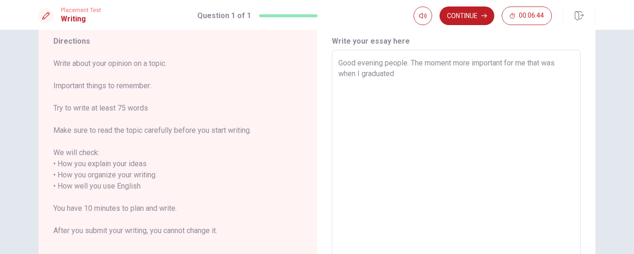
type textarea "Good evening people. The moment more important for me that was when I graduated…"
type textarea "x"
type textarea "Good evening people. The moment more important for me that was when I graduated…"
type textarea "x"
type textarea "Good evening people. The moment more important for me that was when I graduated…"
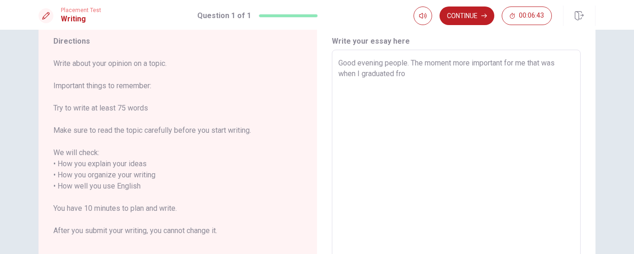
type textarea "x"
type textarea "Good evening people. The moment more important for me that was when I graduated…"
type textarea "x"
type textarea "Good evening people. The moment more important for me that was when I graduated…"
type textarea "x"
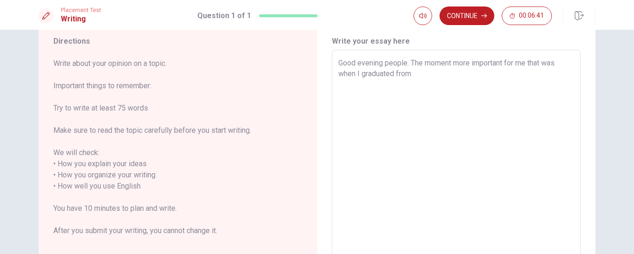
type textarea "Good evening people. The moment more important for me that was when I graduated…"
type textarea "x"
type textarea "Good evening people. The moment more important for me that was when I graduated…"
type textarea "x"
type textarea "Good evening people. The moment more important for me that was when I graduated…"
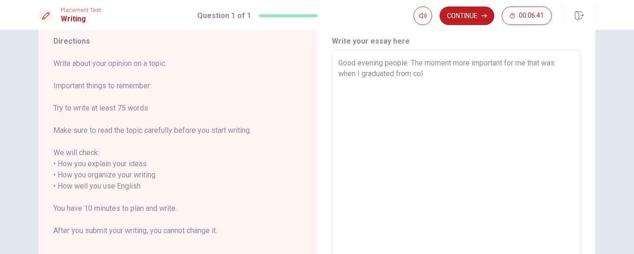
type textarea "x"
type textarea "Good evening people. The moment more important for me that was when I graduated…"
type textarea "x"
type textarea "Good evening people. The moment more important for me that was when I graduated…"
type textarea "x"
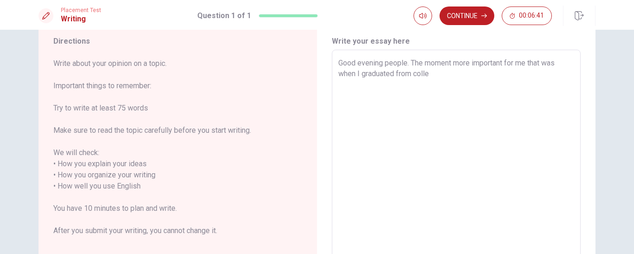
type textarea "Good evening people. The moment more important for me that was when I graduated…"
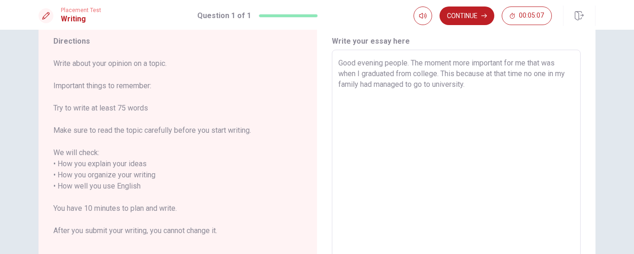
click at [413, 72] on textarea "Good evening people. The moment more important for me that was when I graduated…" at bounding box center [456, 181] width 236 height 246
click at [487, 85] on textarea "Good evening people. The moment more important for me that was when I graduated…" at bounding box center [456, 181] width 236 height 246
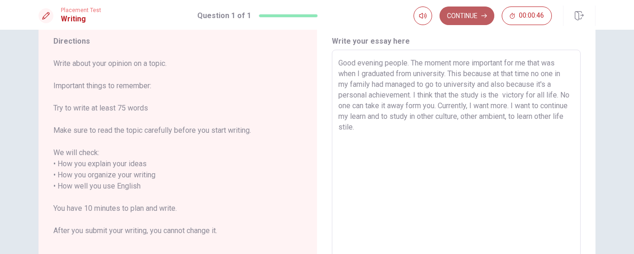
click at [469, 13] on button "Continue" at bounding box center [467, 15] width 55 height 19
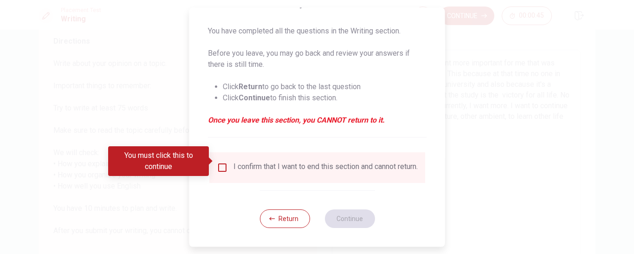
scroll to position [92, 0]
click at [219, 162] on input "You must click this to continue" at bounding box center [222, 167] width 11 height 11
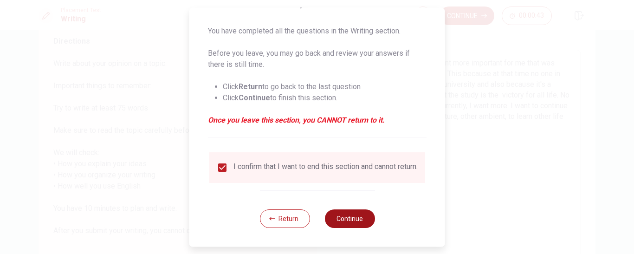
click at [351, 220] on button "Continue" at bounding box center [349, 218] width 50 height 19
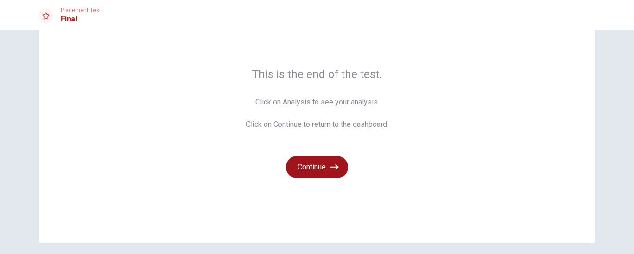
scroll to position [84, 0]
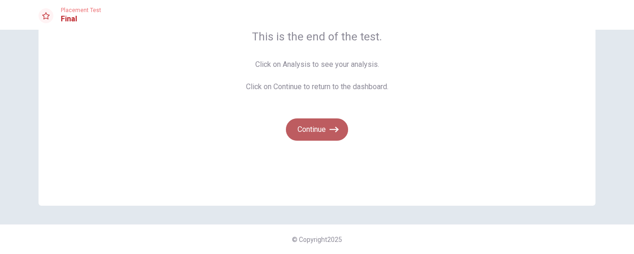
click at [309, 126] on button "Continue" at bounding box center [317, 129] width 62 height 22
